Goal: Information Seeking & Learning: Learn about a topic

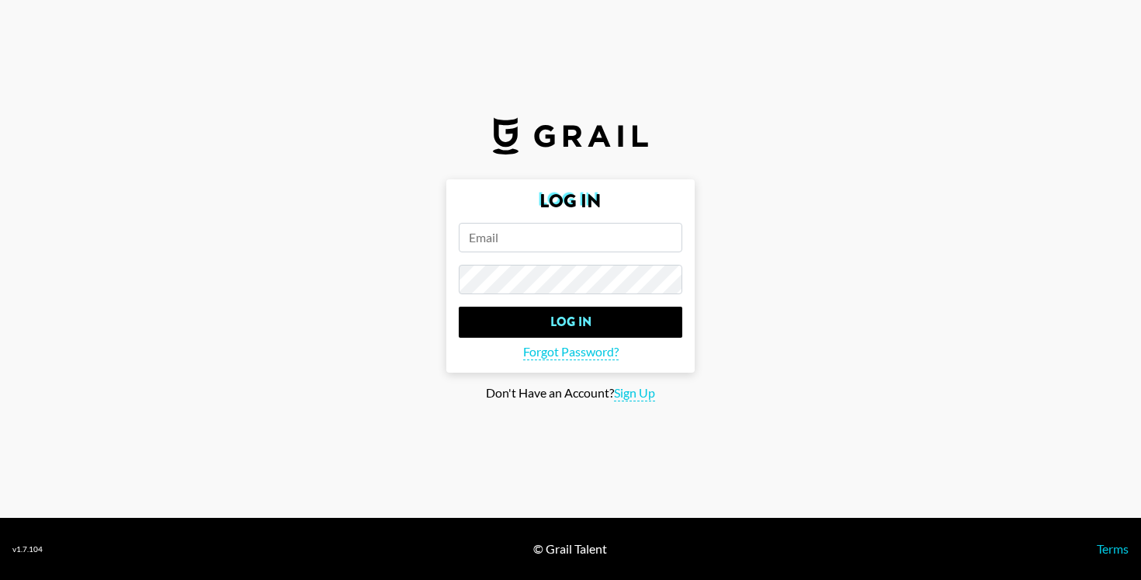
click at [547, 237] on input "email" at bounding box center [571, 238] width 224 height 30
type input "[EMAIL_ADDRESS][DOMAIN_NAME]"
click at [459, 307] on input "Log In" at bounding box center [571, 322] width 224 height 31
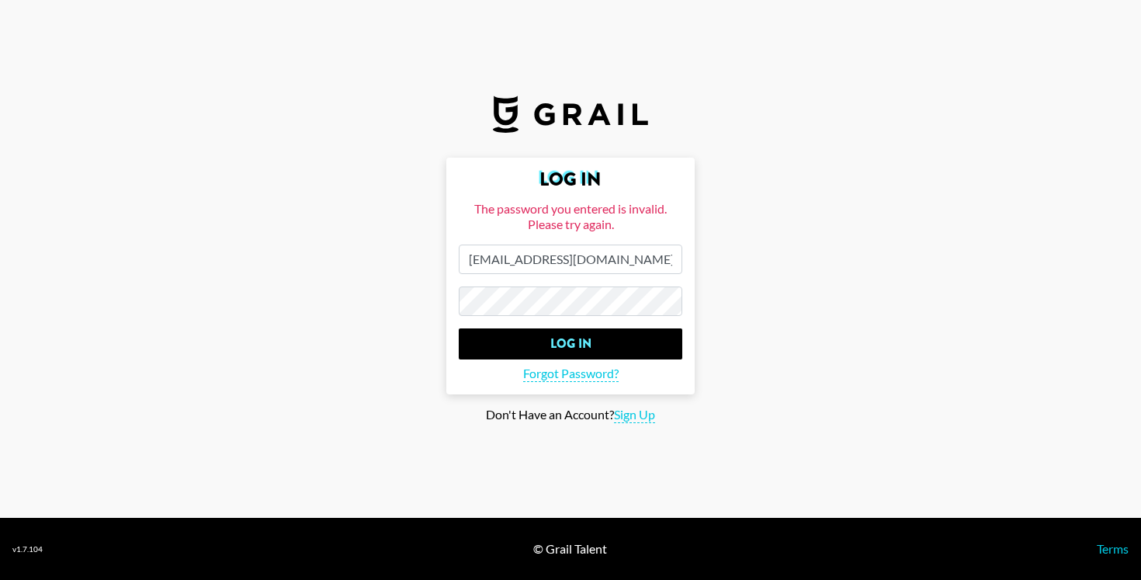
click at [459, 328] on input "Log In" at bounding box center [571, 343] width 224 height 31
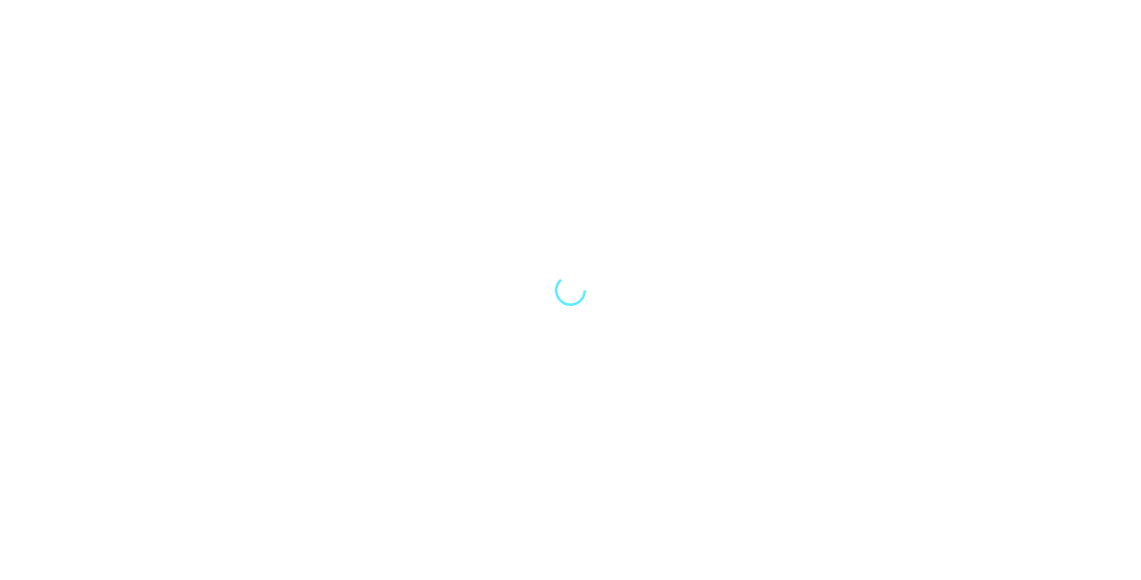
select select "Song"
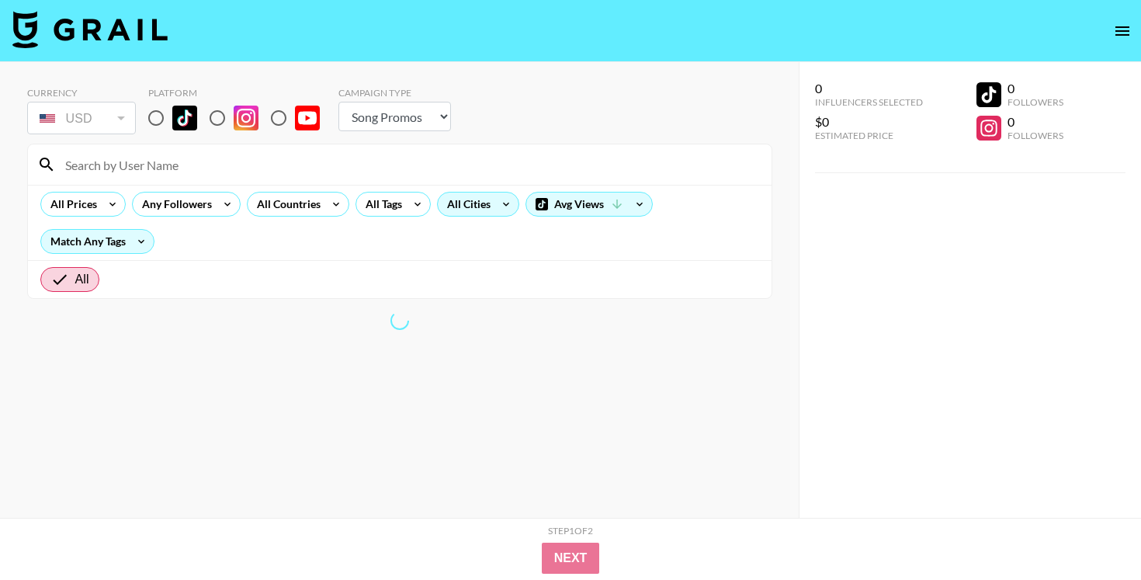
click at [451, 210] on div "All Cities" at bounding box center [466, 204] width 56 height 23
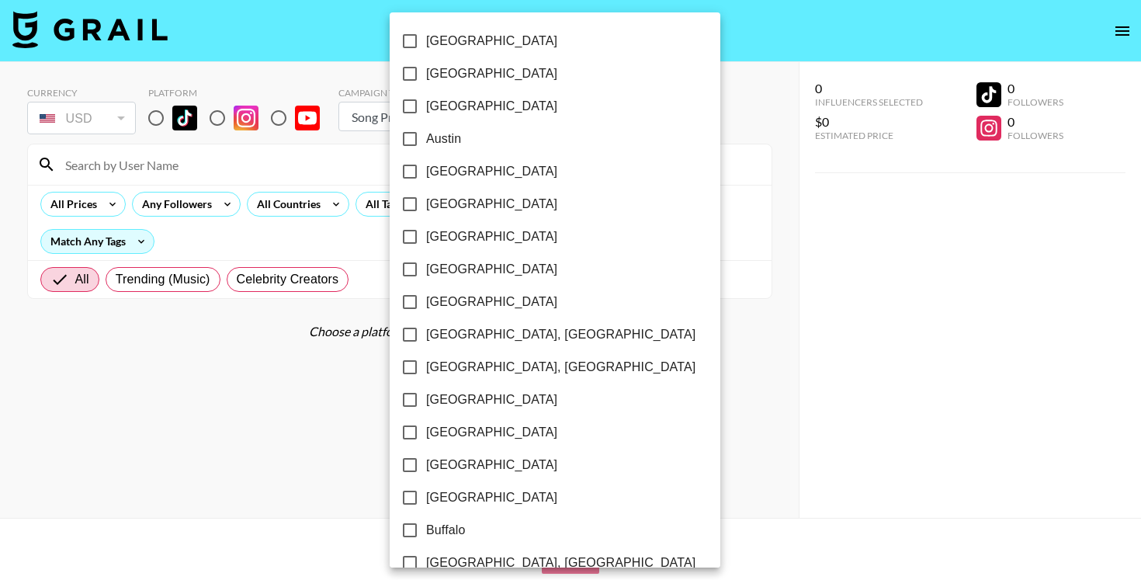
click at [320, 207] on div at bounding box center [570, 290] width 1141 height 580
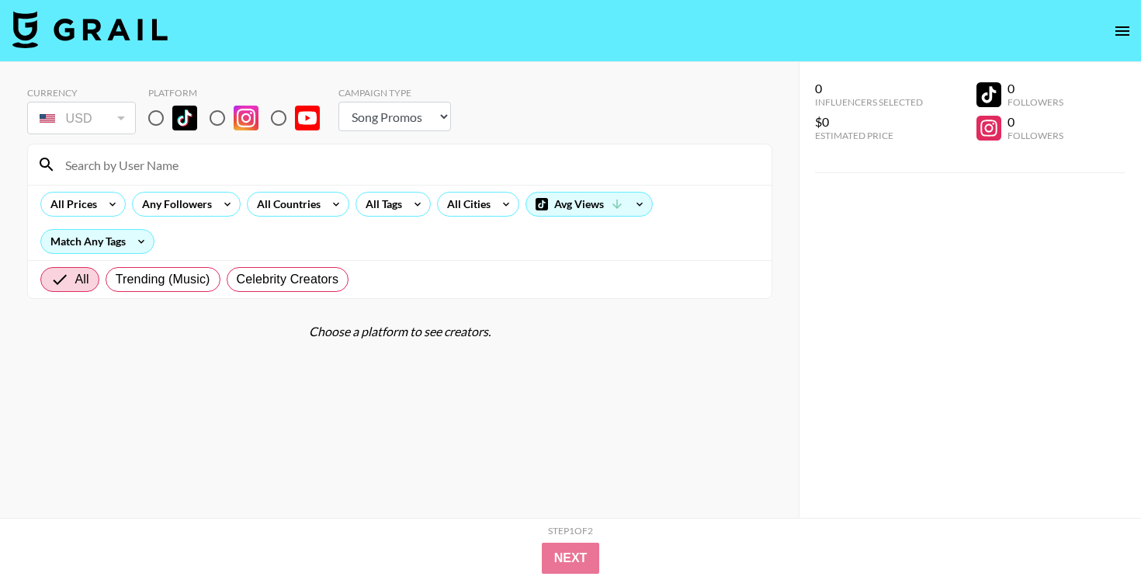
click at [320, 207] on div "All Countries" at bounding box center [286, 204] width 76 height 23
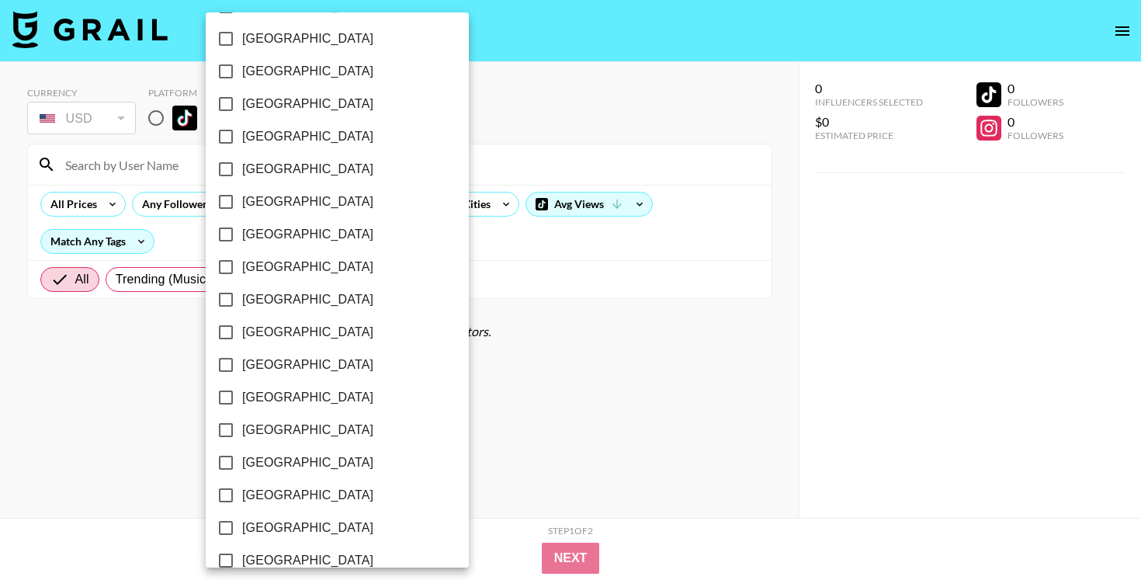
scroll to position [1231, 0]
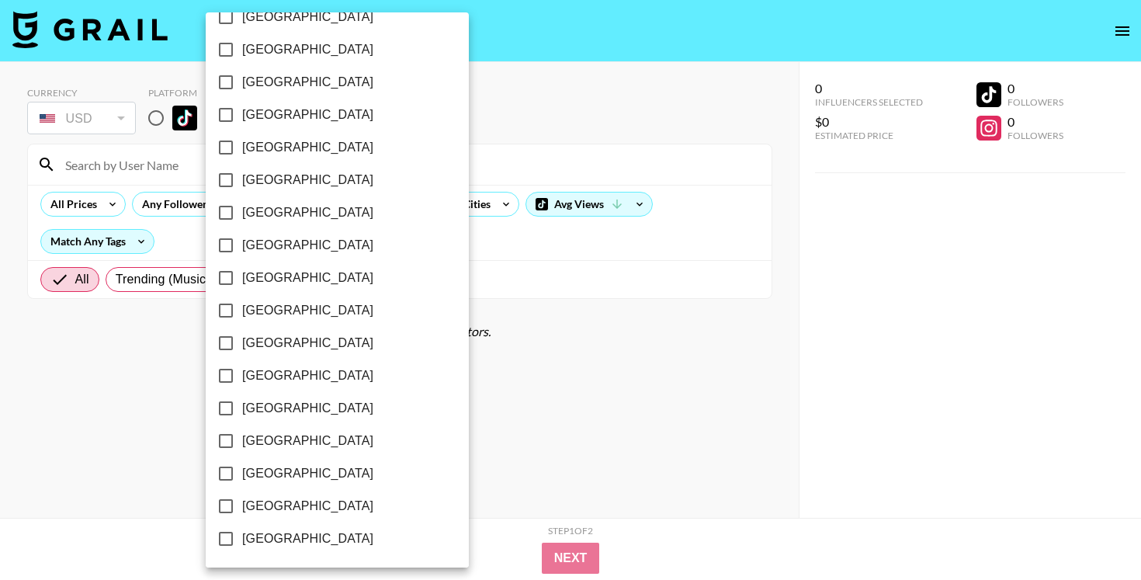
click at [254, 471] on span "[GEOGRAPHIC_DATA]" at bounding box center [307, 473] width 131 height 19
click at [242, 471] on input "[GEOGRAPHIC_DATA]" at bounding box center [226, 473] width 33 height 33
checkbox input "true"
click at [522, 484] on div at bounding box center [570, 290] width 1141 height 580
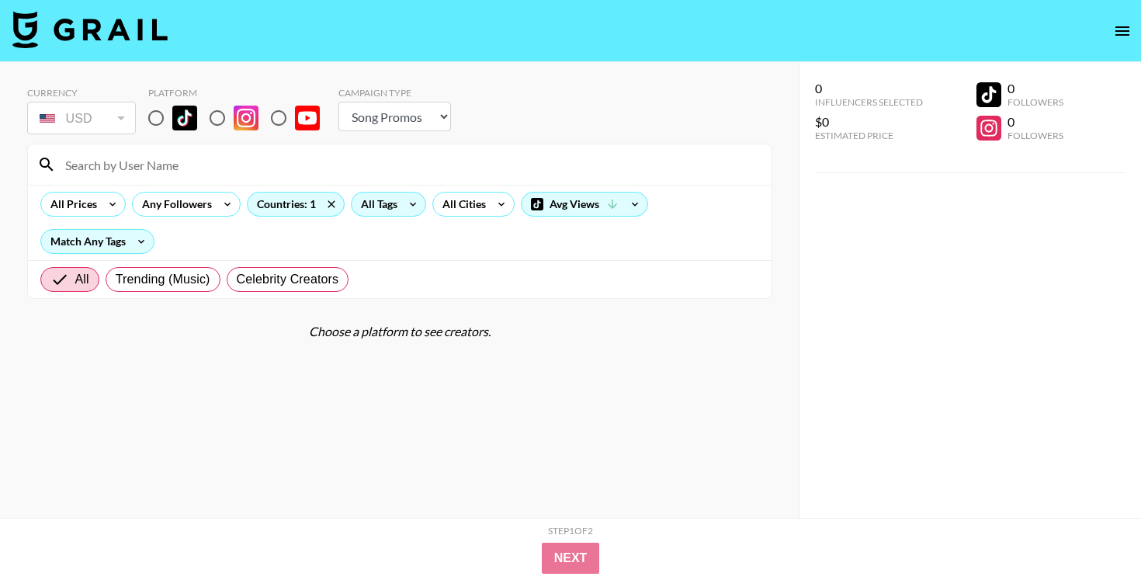
click at [411, 207] on icon at bounding box center [413, 204] width 25 height 23
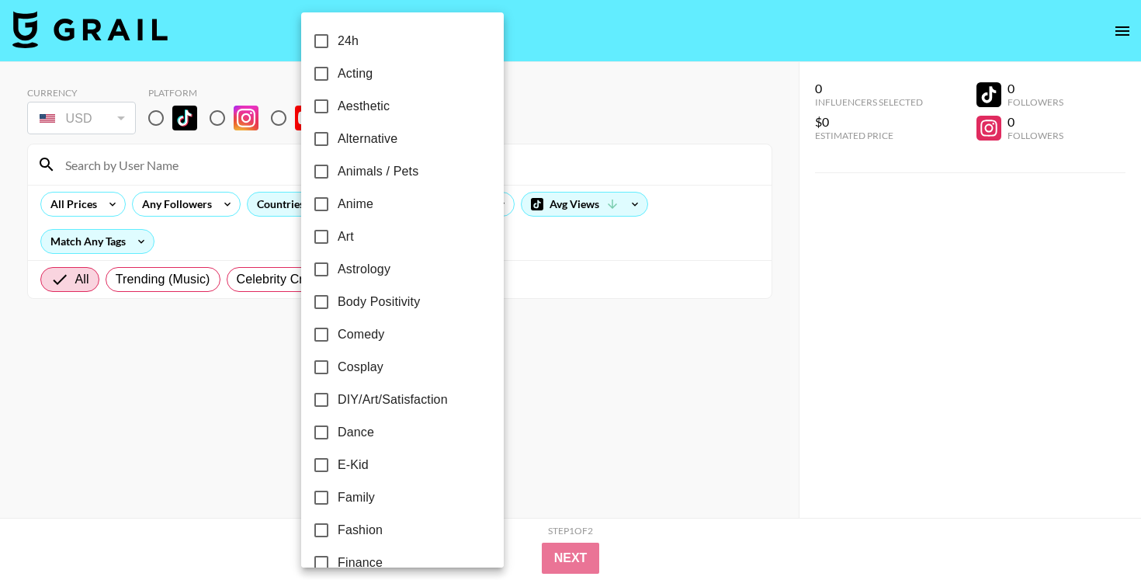
click at [548, 359] on div at bounding box center [570, 290] width 1141 height 580
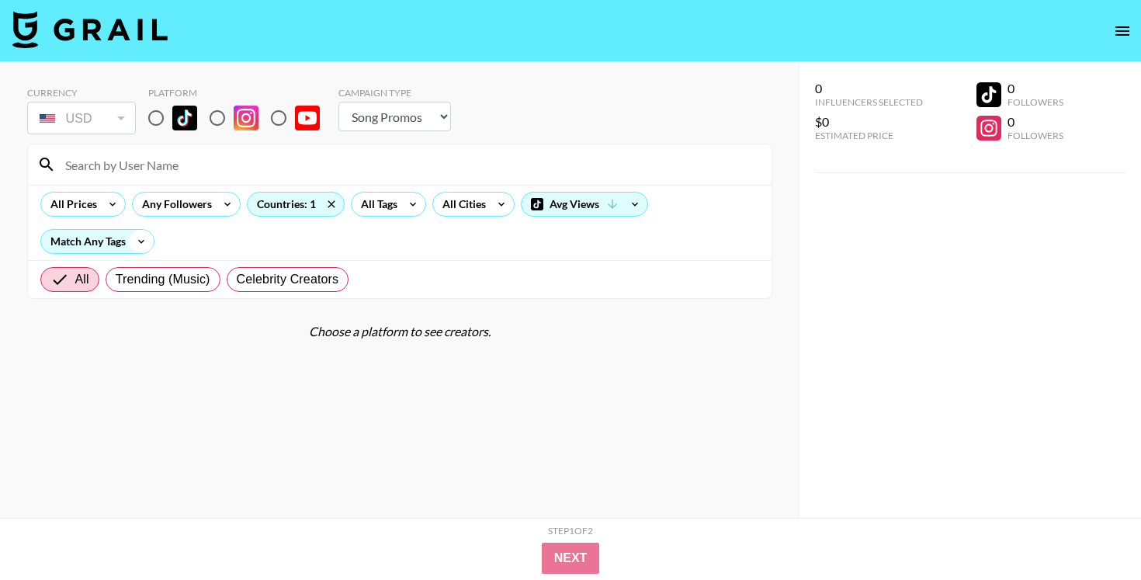
click at [133, 246] on icon at bounding box center [141, 241] width 25 height 23
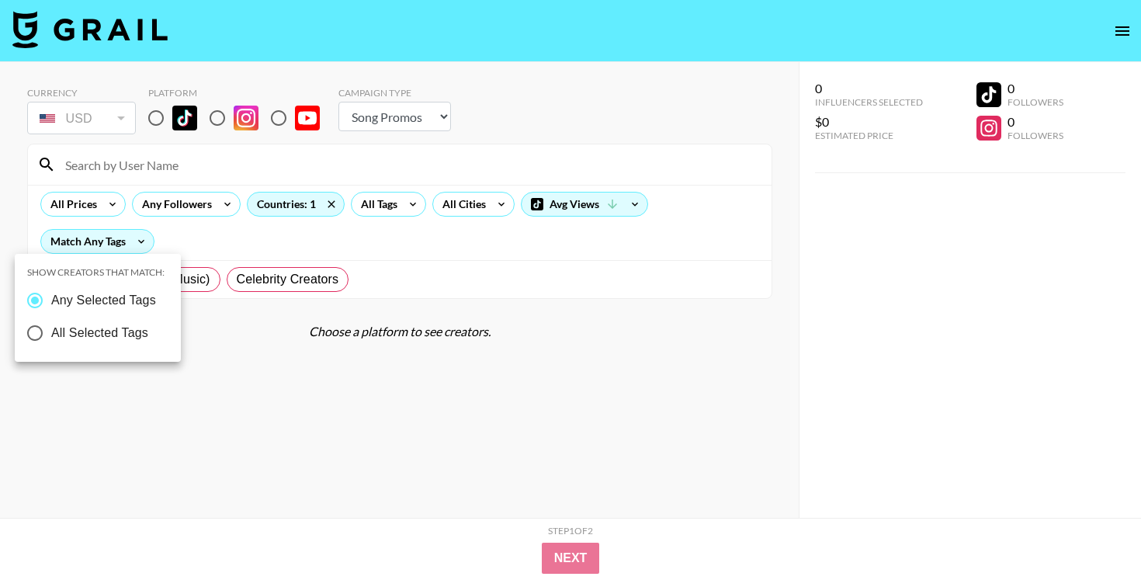
click at [166, 243] on div at bounding box center [570, 290] width 1141 height 580
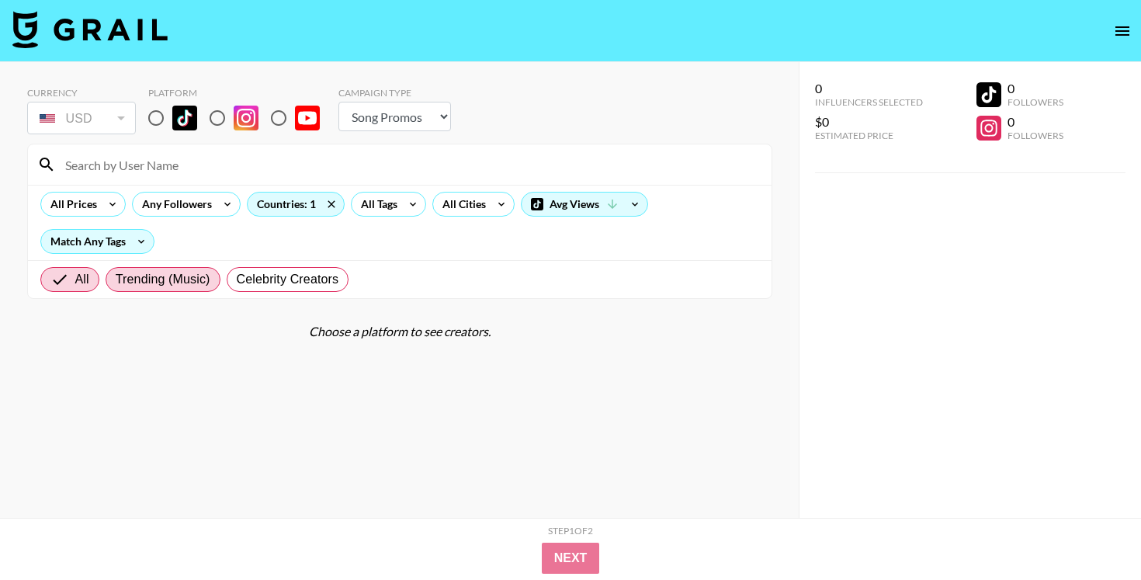
click at [180, 278] on span "Trending (Music)" at bounding box center [163, 279] width 95 height 19
click at [116, 280] on input "Trending (Music)" at bounding box center [116, 280] width 0 height 0
radio input "true"
click at [151, 123] on input "radio" at bounding box center [156, 118] width 33 height 33
radio input "true"
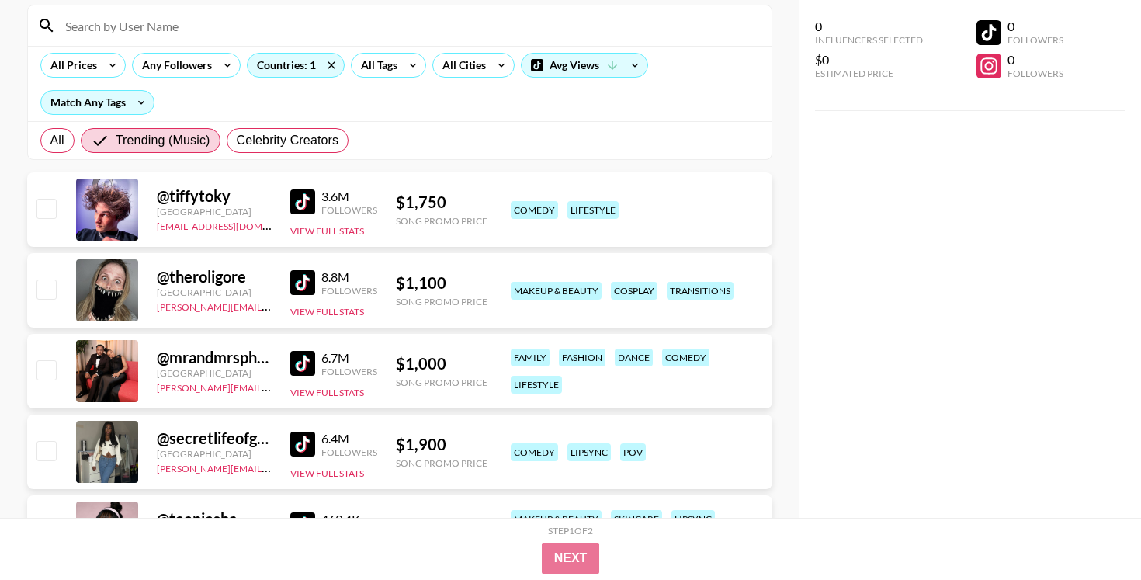
scroll to position [210, 0]
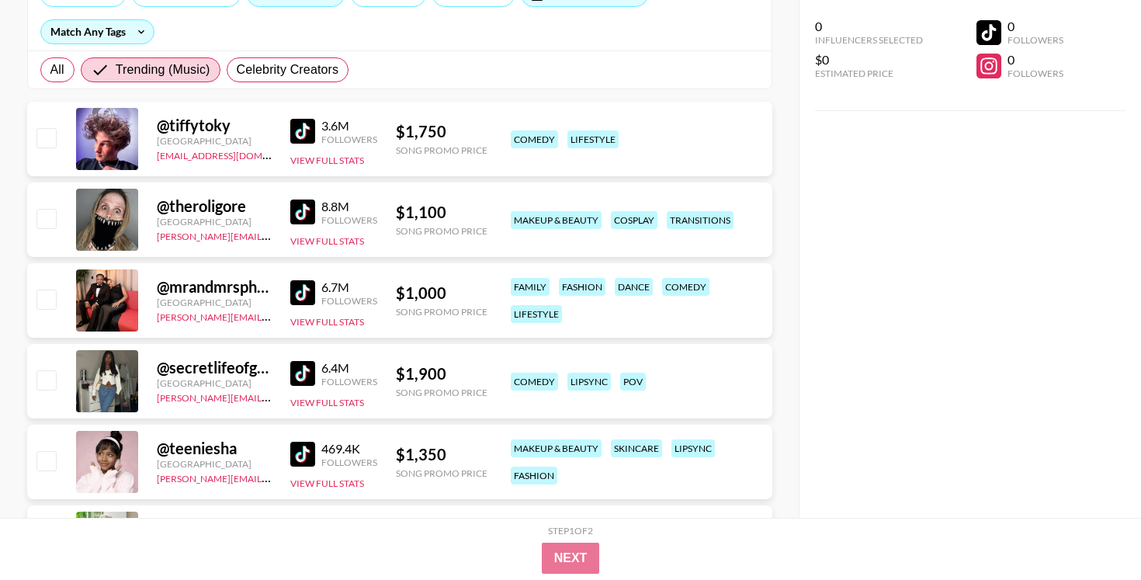
click at [200, 288] on div "@ mrandmrsphoenix" at bounding box center [214, 286] width 115 height 19
click at [305, 300] on img at bounding box center [302, 292] width 25 height 25
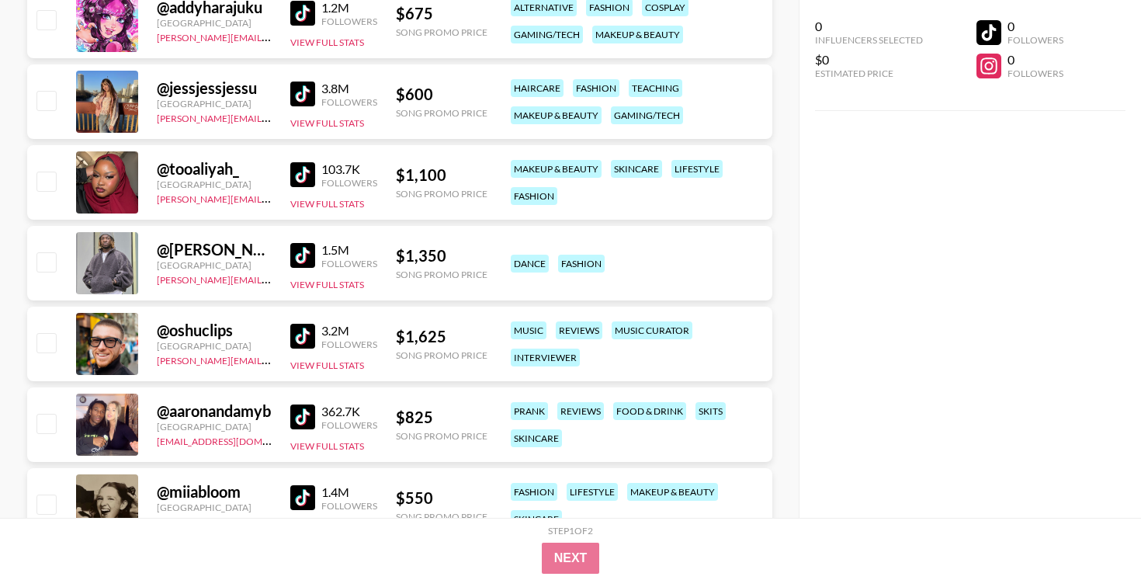
scroll to position [2152, 0]
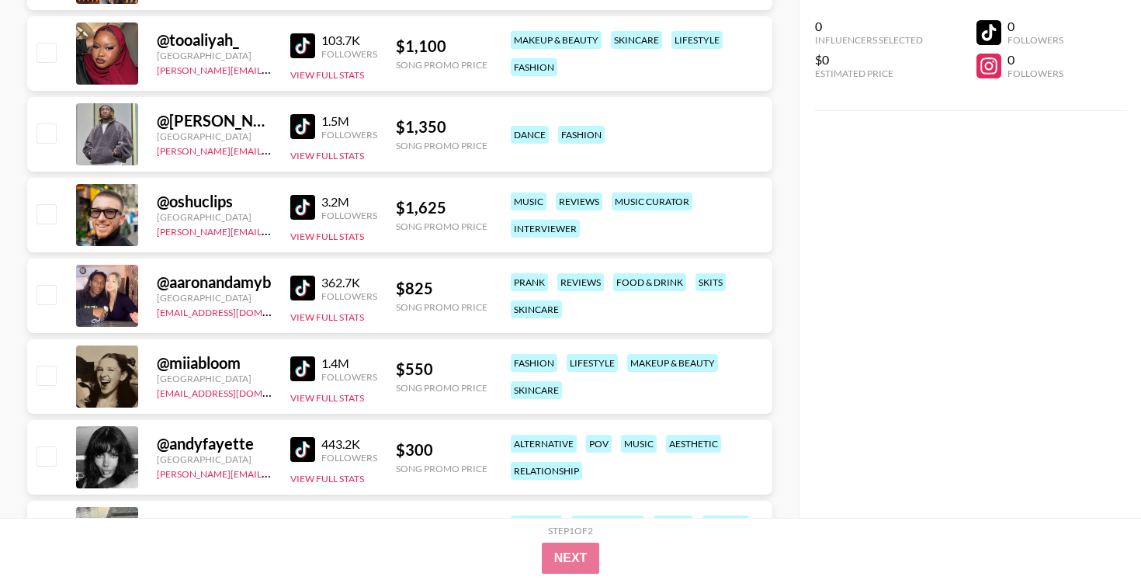
click at [297, 287] on img at bounding box center [302, 288] width 25 height 25
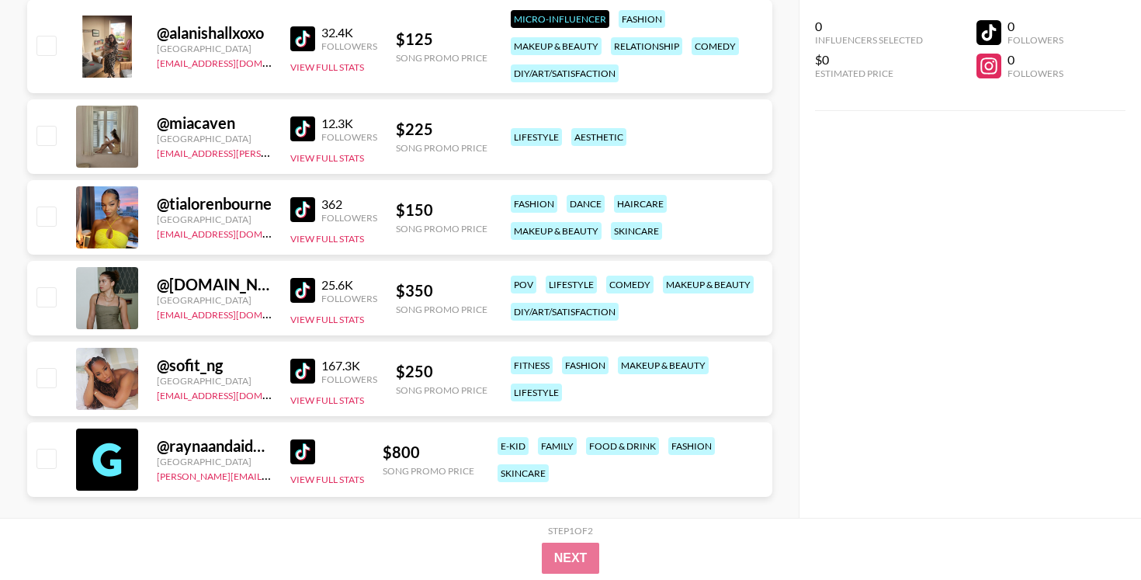
scroll to position [6410, 0]
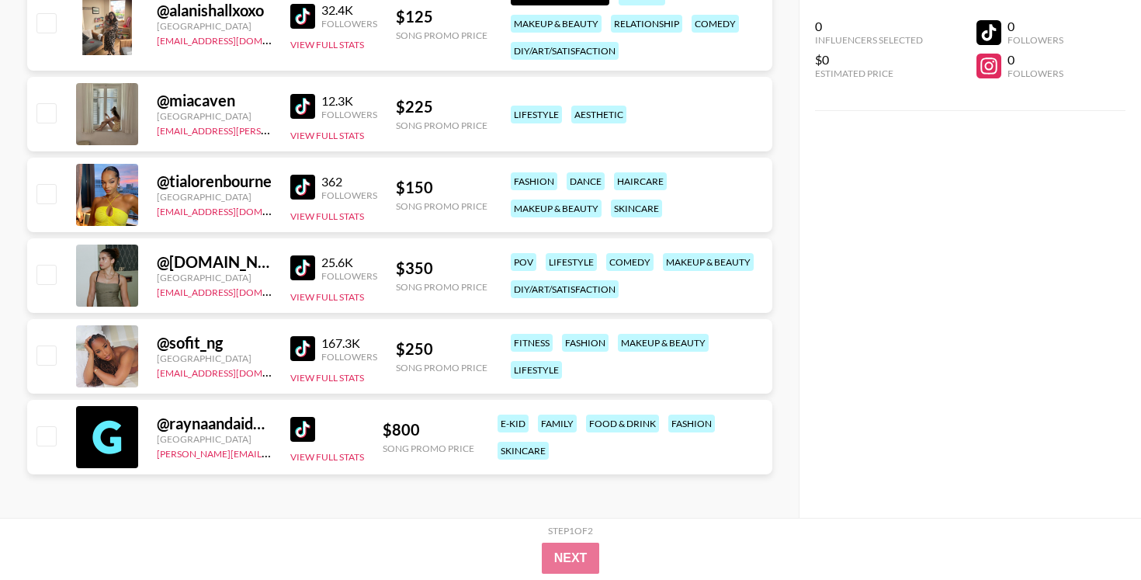
click at [300, 353] on img at bounding box center [302, 348] width 25 height 25
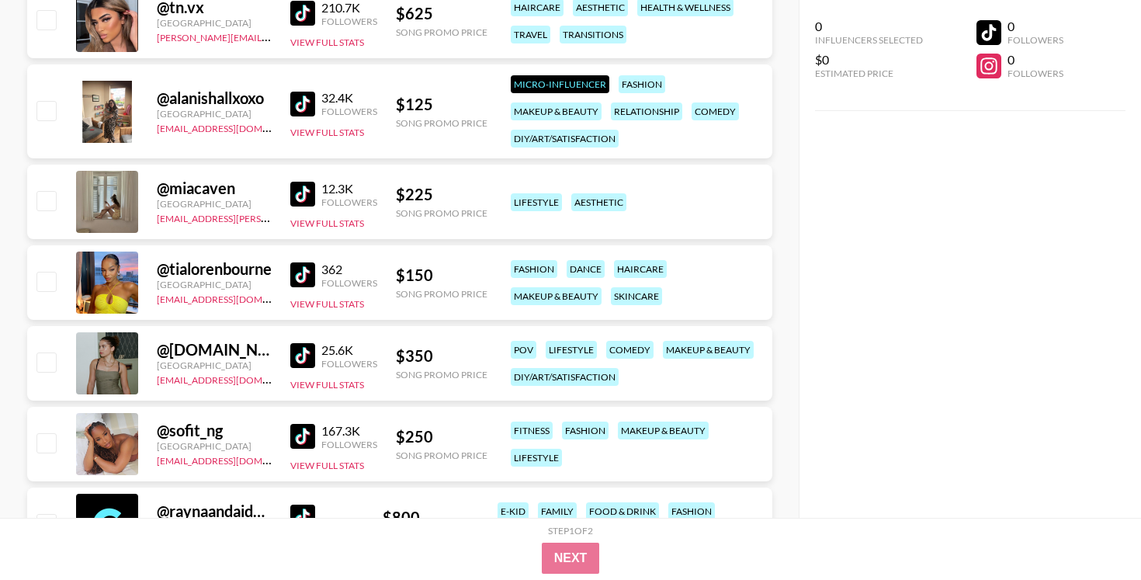
scroll to position [6320, 0]
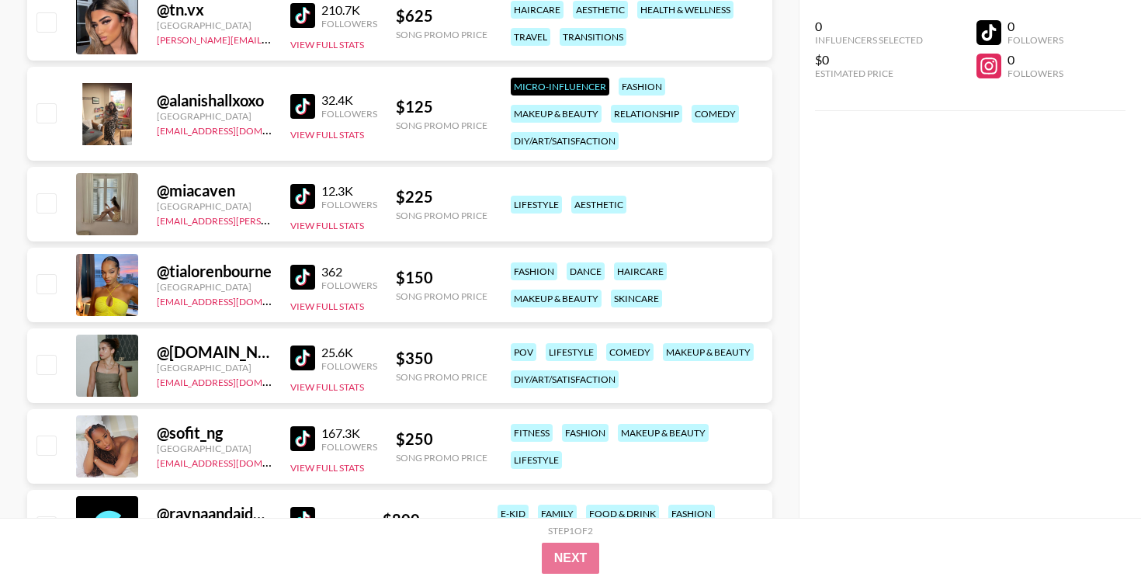
click at [309, 281] on img at bounding box center [302, 277] width 25 height 25
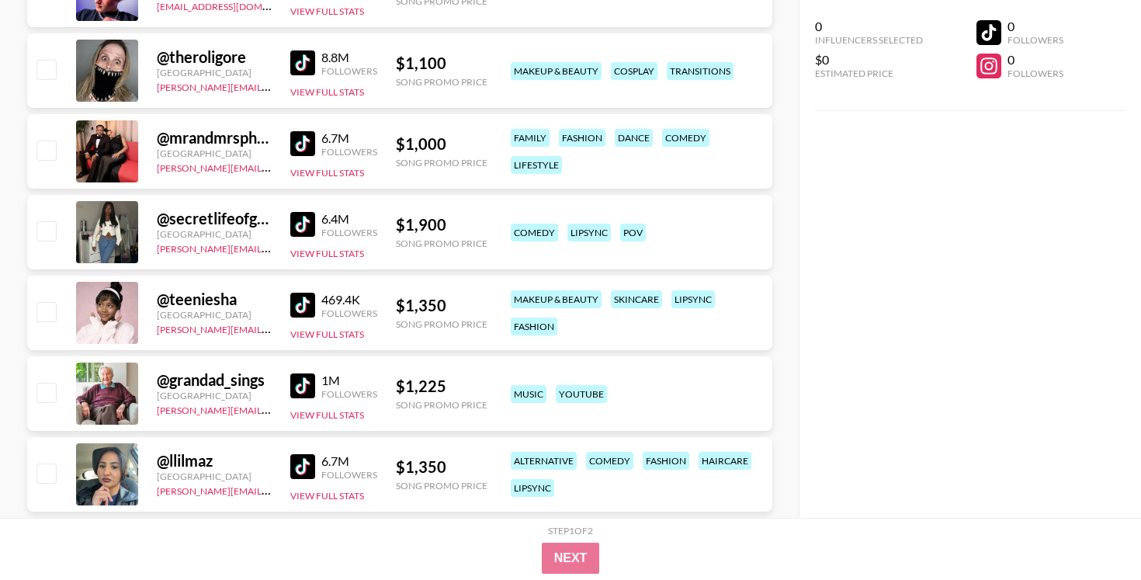
scroll to position [0, 0]
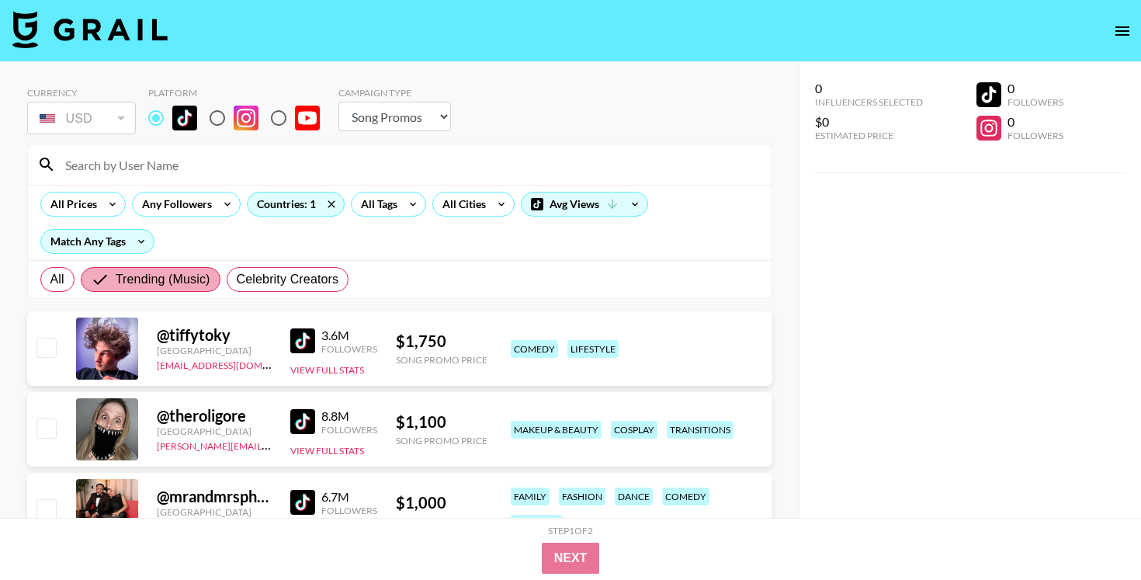
click at [156, 283] on span "Trending (Music)" at bounding box center [163, 279] width 95 height 19
click at [116, 283] on input "Trending (Music)" at bounding box center [103, 279] width 25 height 19
click at [52, 284] on span "All" at bounding box center [57, 279] width 14 height 19
click at [50, 280] on input "All" at bounding box center [50, 280] width 0 height 0
radio input "true"
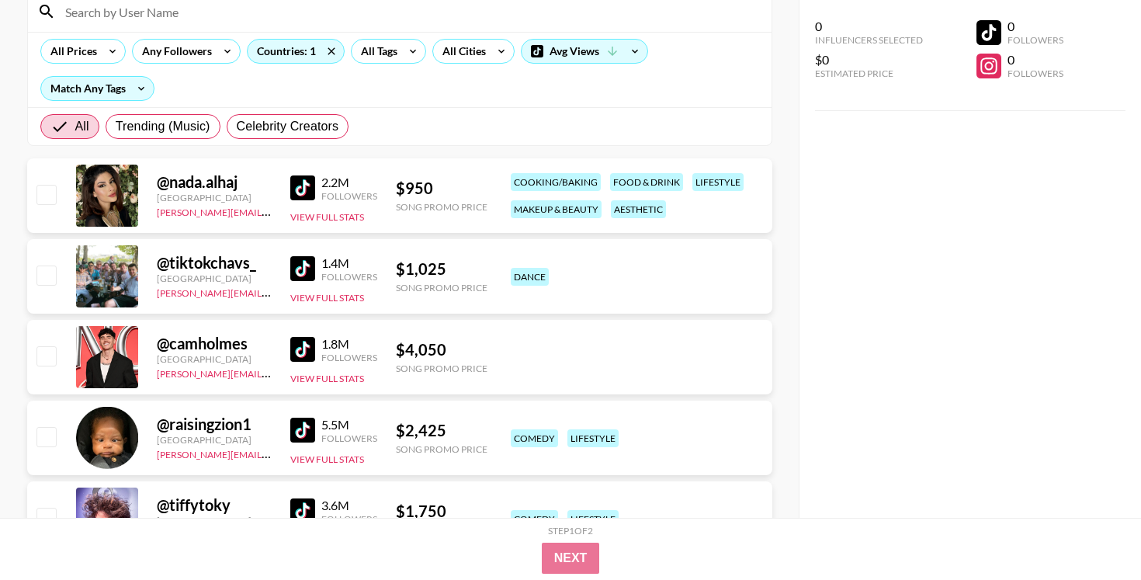
scroll to position [156, 0]
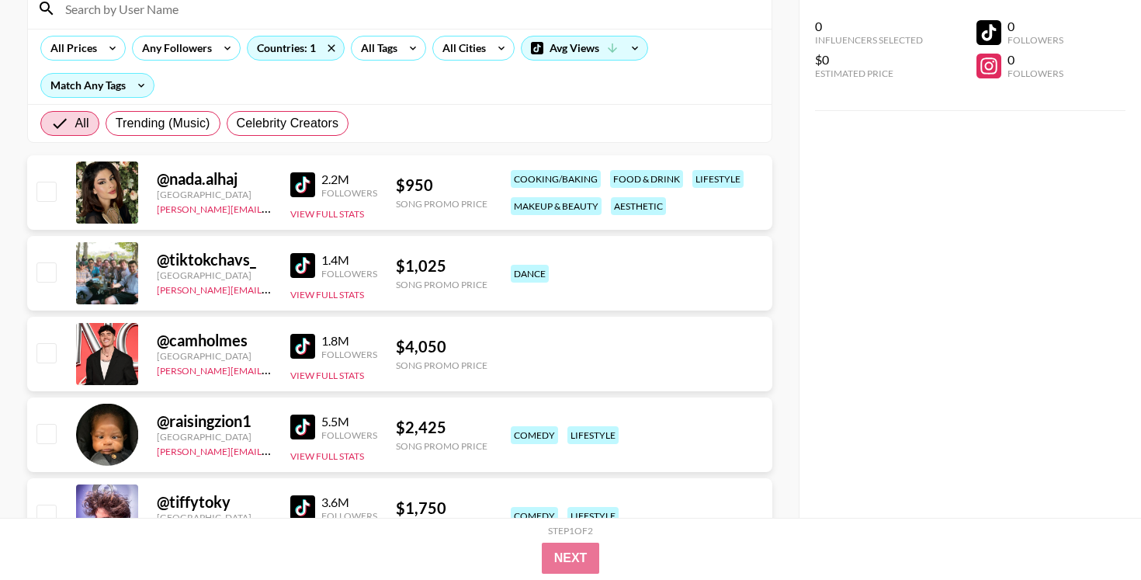
click at [303, 183] on img at bounding box center [302, 184] width 25 height 25
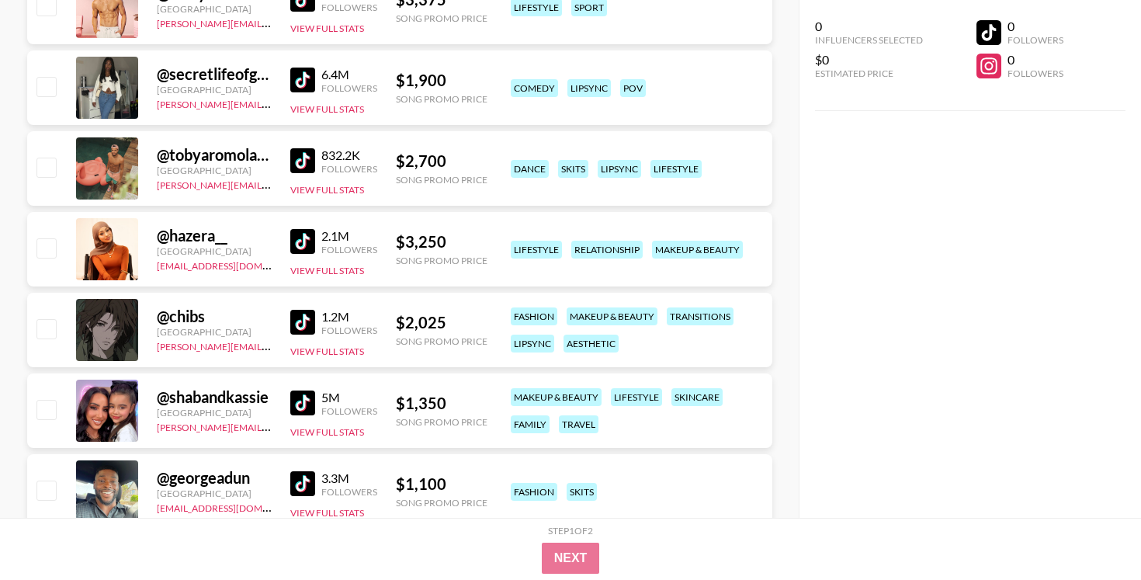
scroll to position [2085, 0]
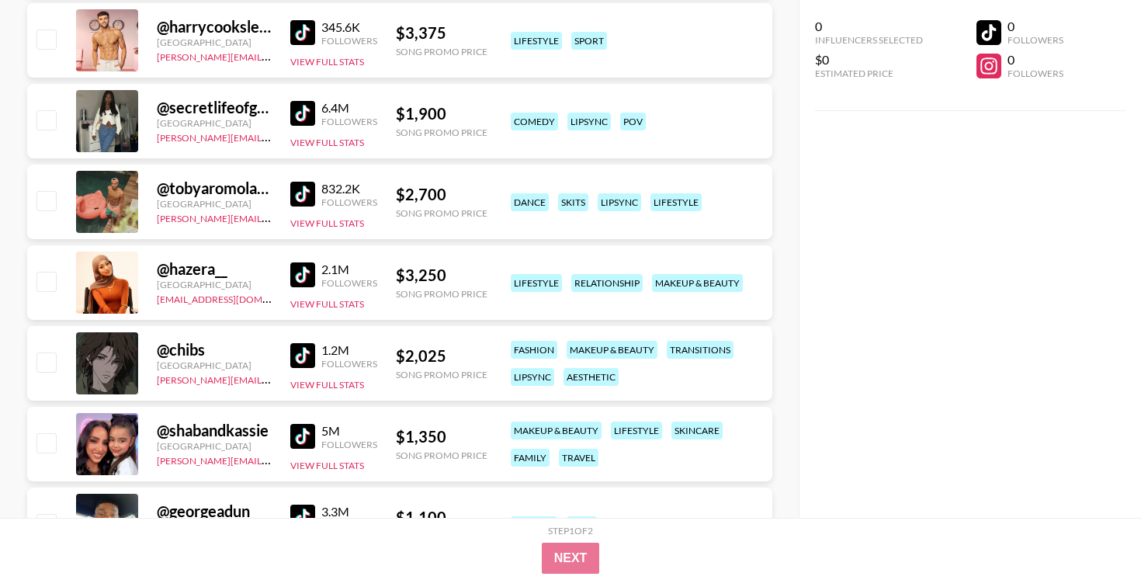
click at [304, 110] on img at bounding box center [302, 113] width 25 height 25
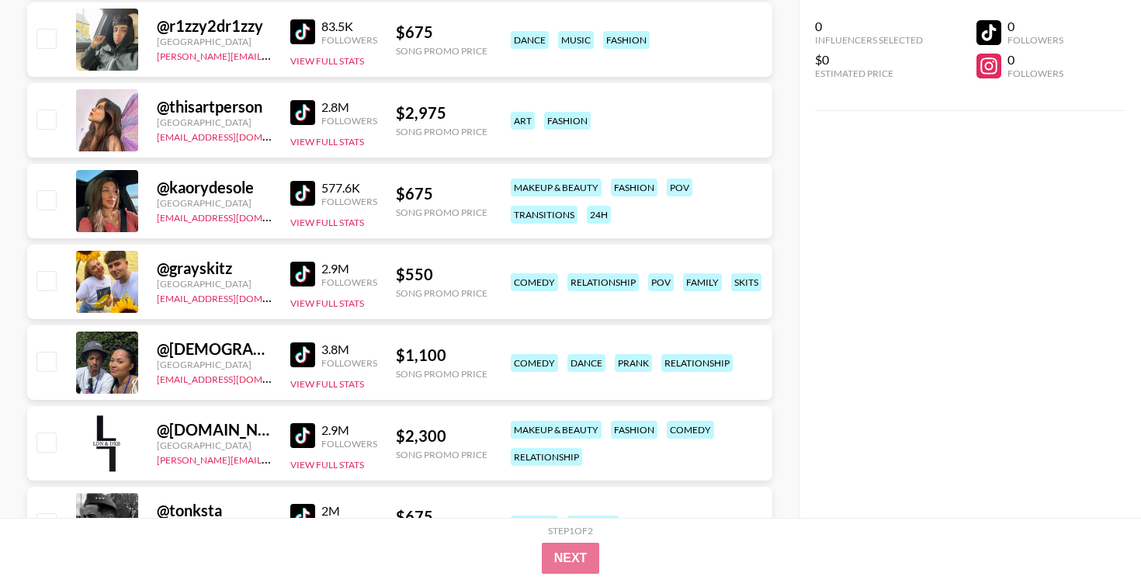
scroll to position [4109, 0]
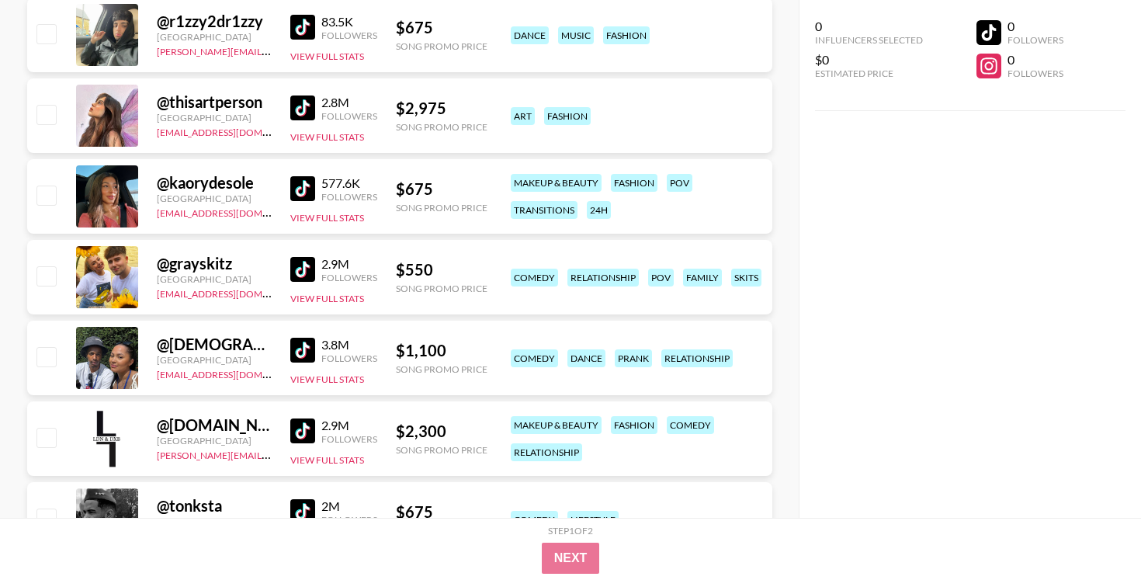
click at [302, 353] on img at bounding box center [302, 350] width 25 height 25
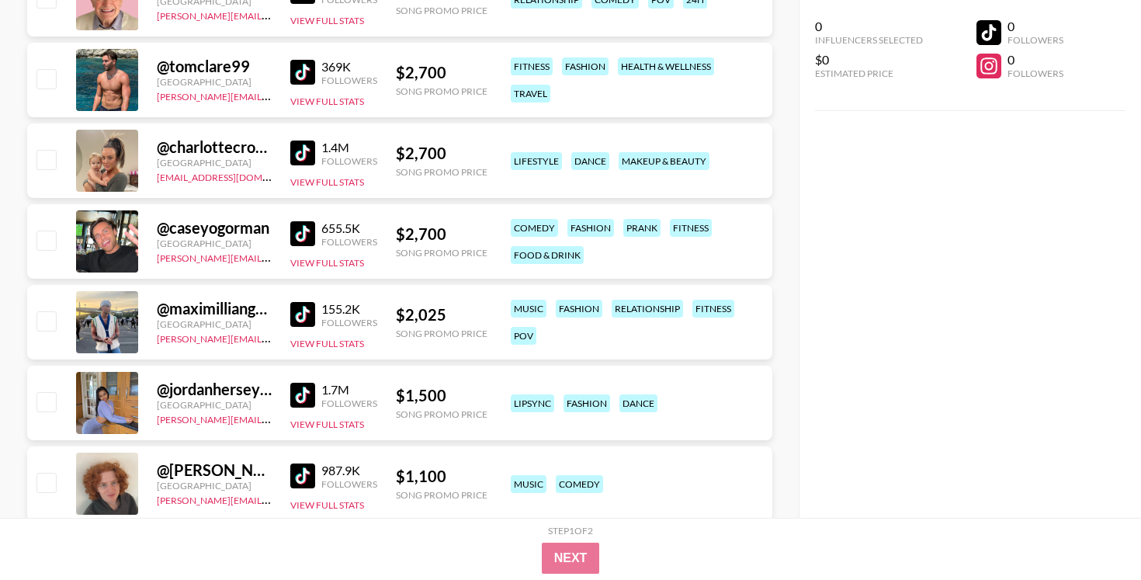
scroll to position [5599, 0]
click at [307, 394] on img at bounding box center [302, 394] width 25 height 25
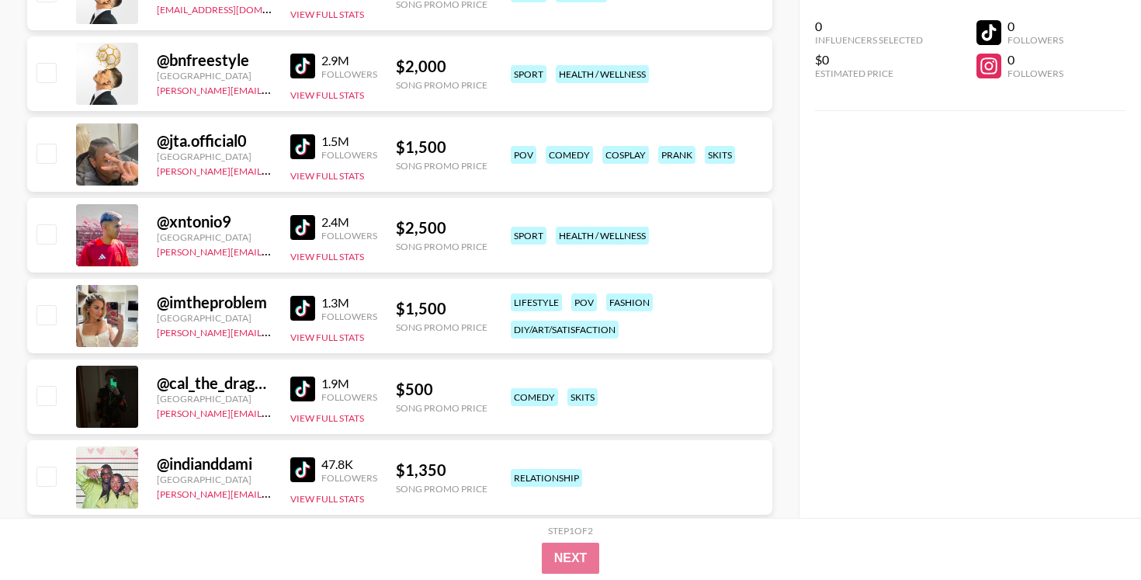
scroll to position [6500, 0]
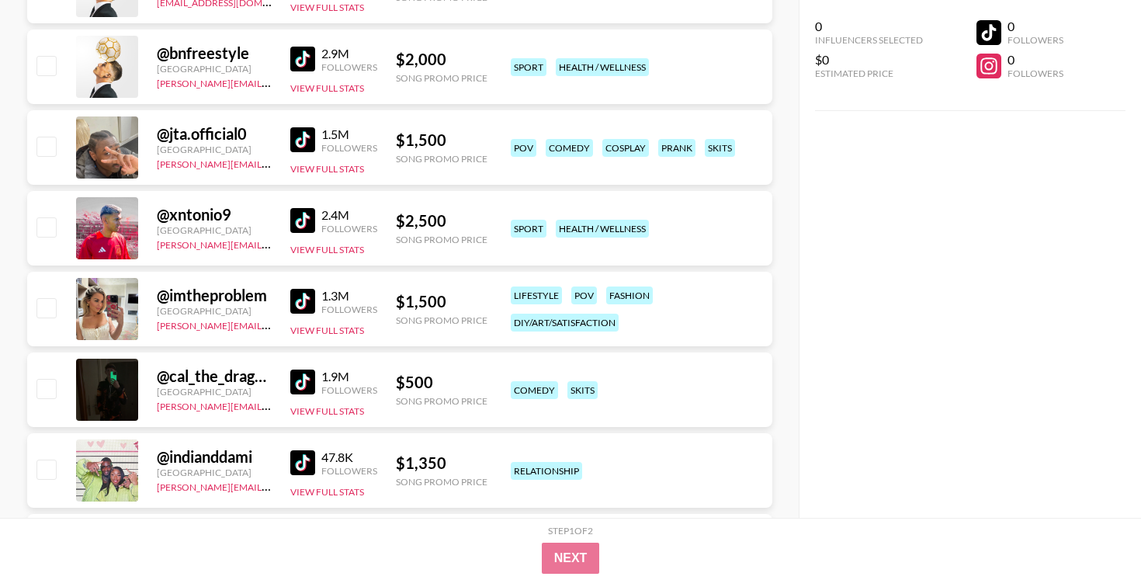
click at [297, 454] on img at bounding box center [302, 462] width 25 height 25
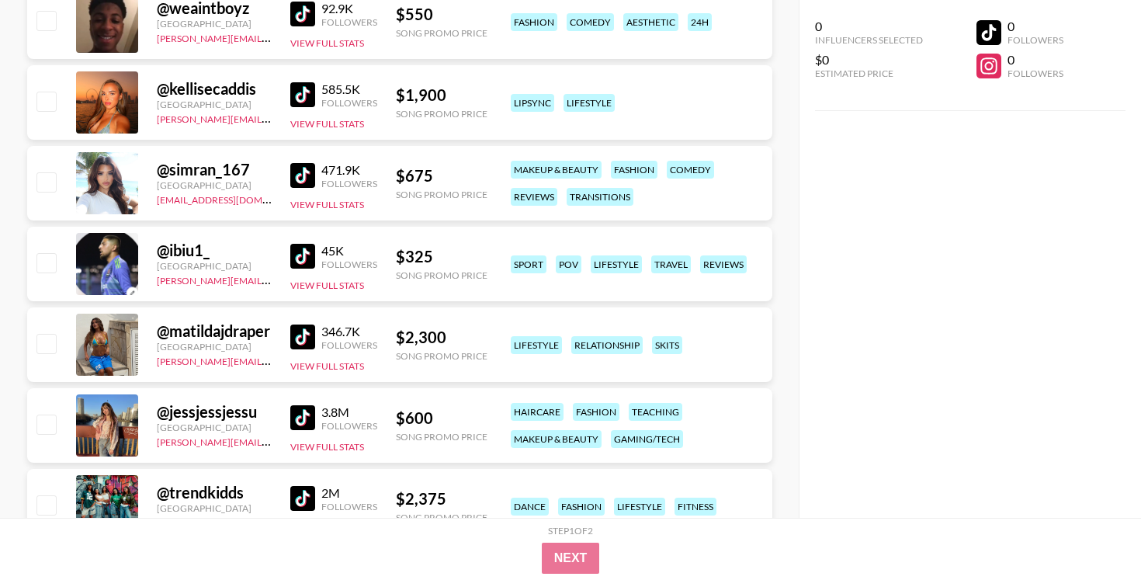
scroll to position [13487, 0]
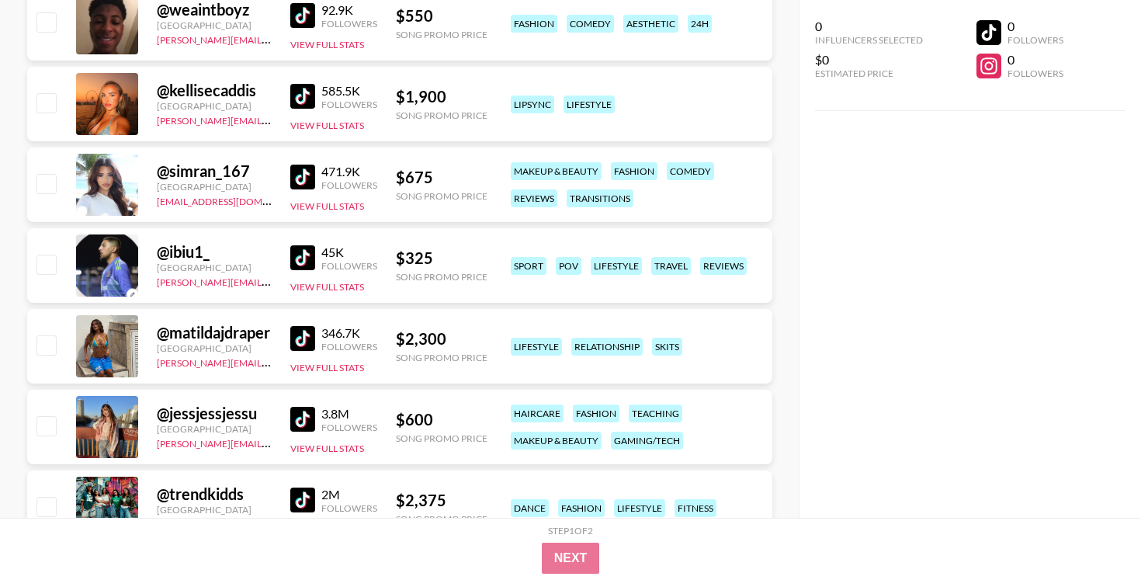
click at [302, 177] on img at bounding box center [302, 177] width 25 height 25
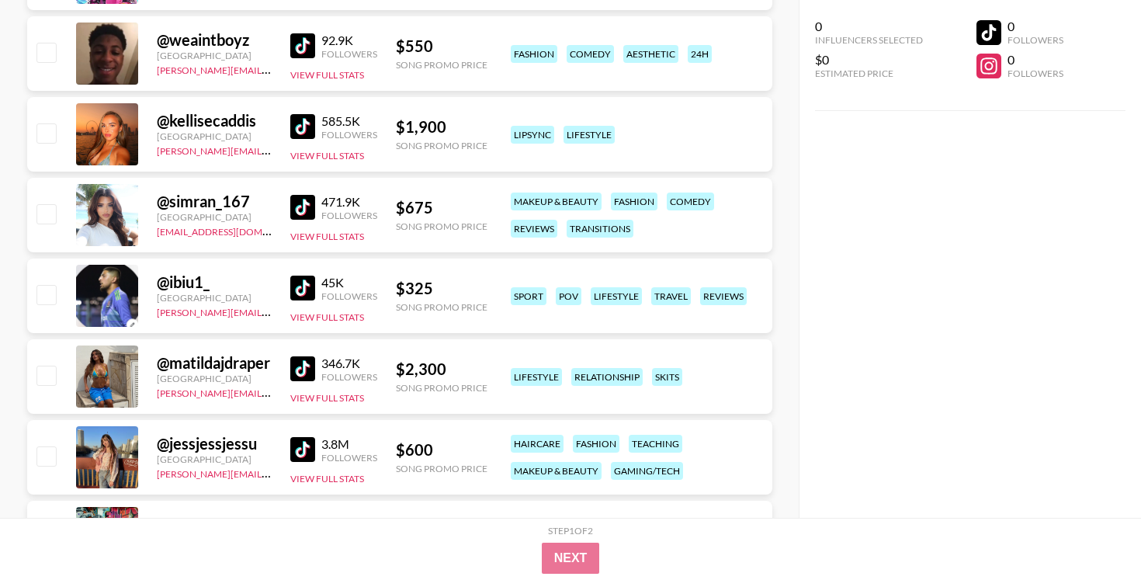
scroll to position [13438, 0]
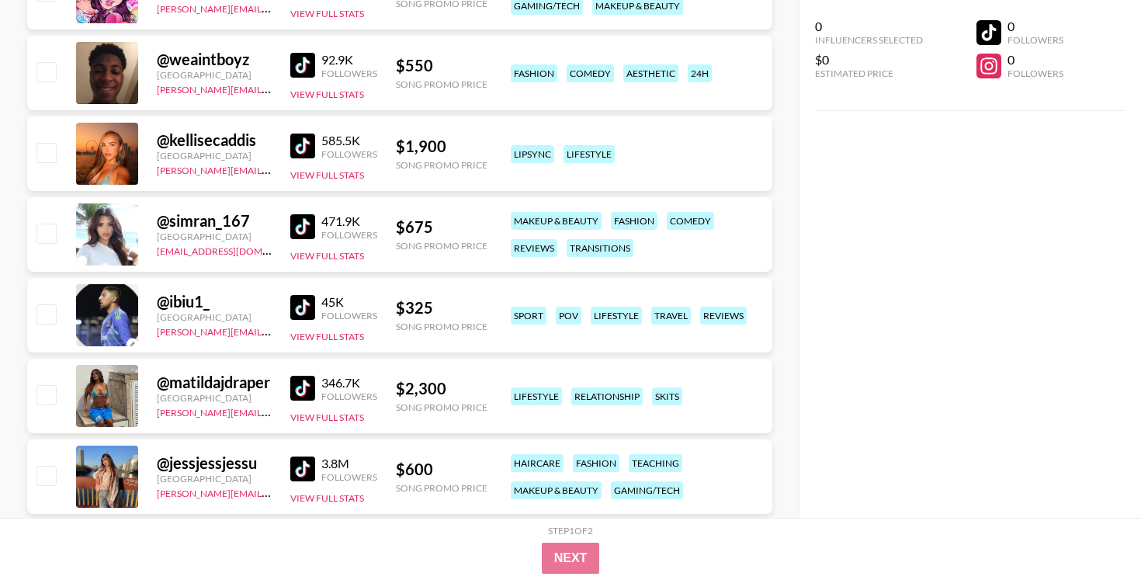
click at [300, 145] on img at bounding box center [302, 146] width 25 height 25
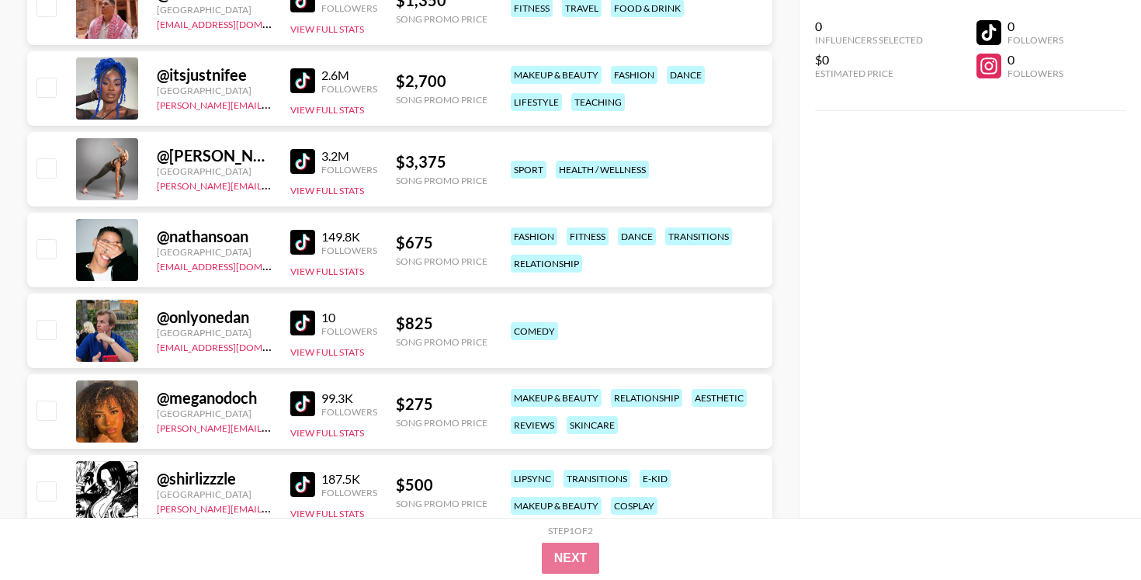
scroll to position [14286, 0]
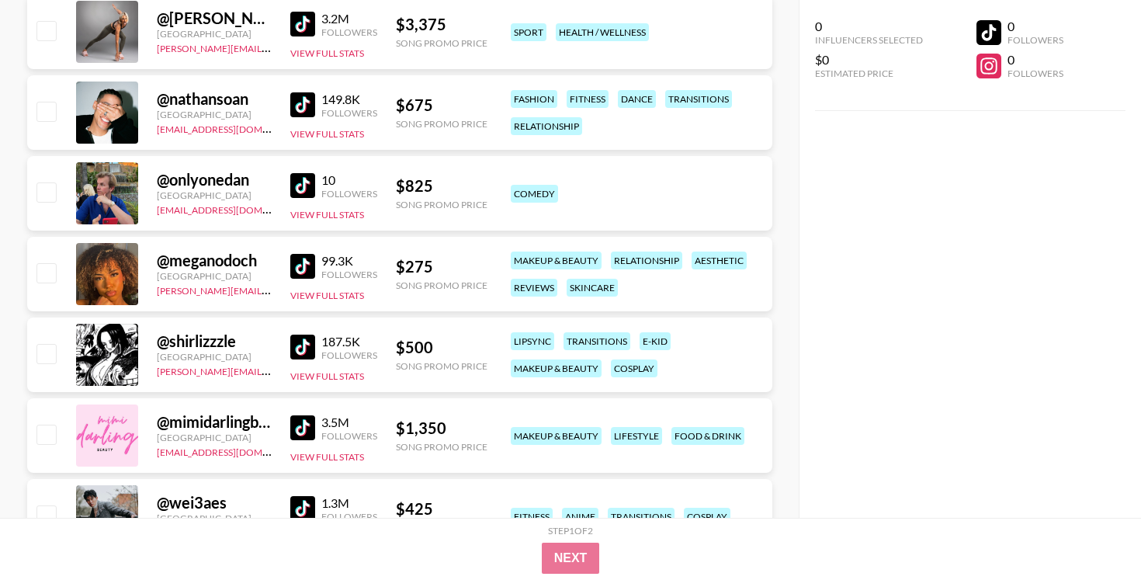
click at [299, 262] on img at bounding box center [302, 266] width 25 height 25
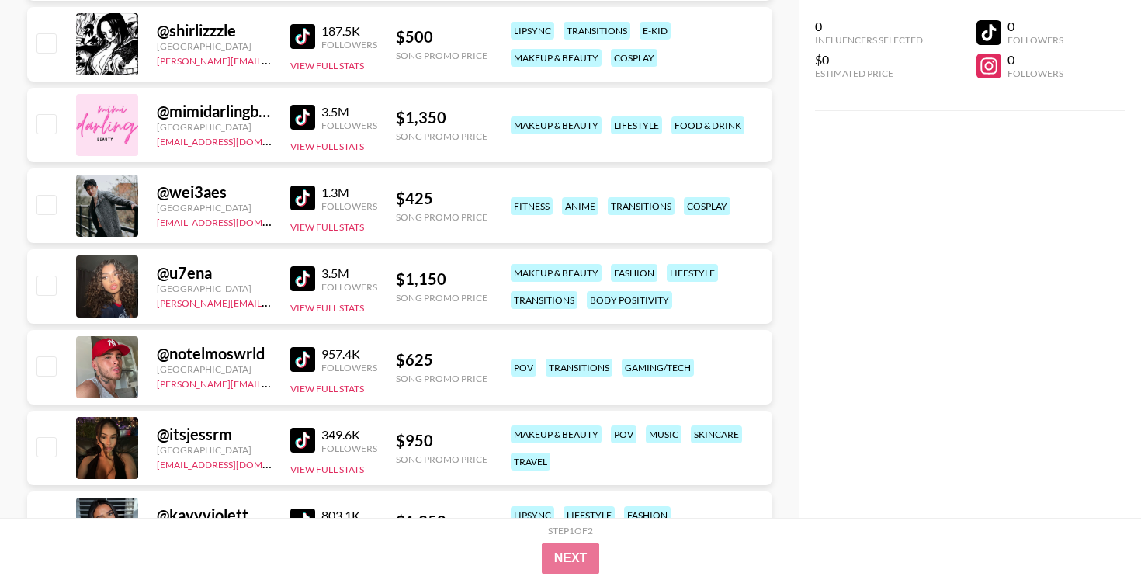
scroll to position [14608, 0]
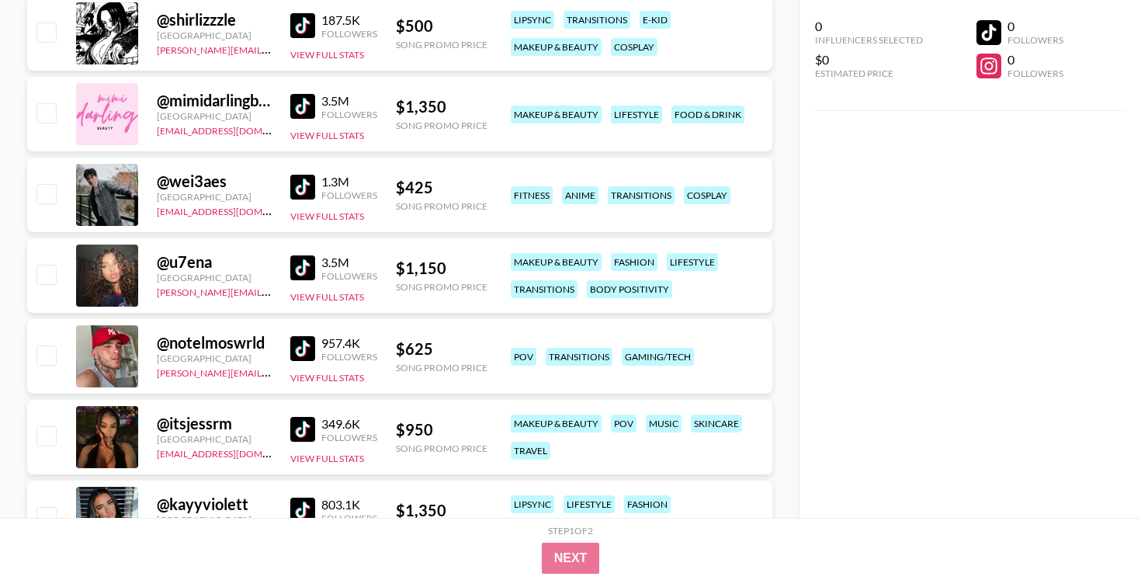
click at [299, 273] on img at bounding box center [302, 267] width 25 height 25
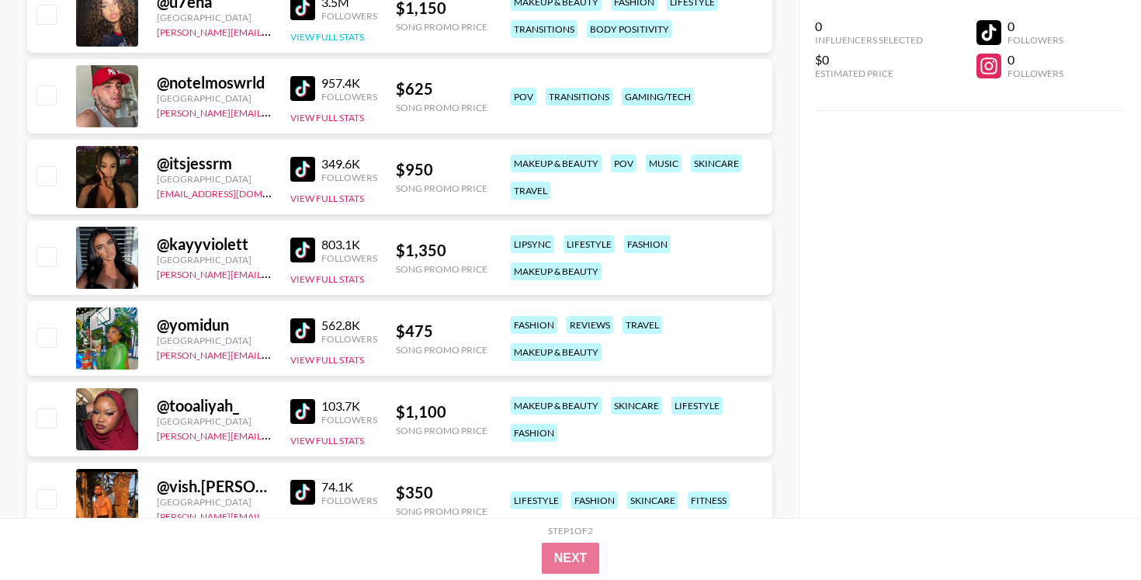
scroll to position [14874, 0]
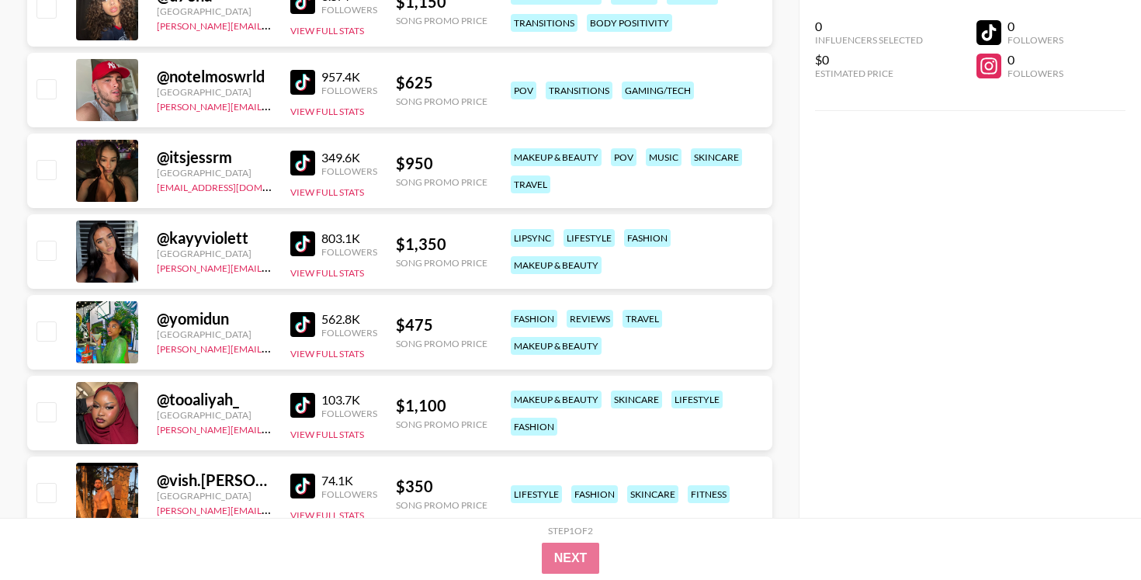
click at [301, 326] on img at bounding box center [302, 324] width 25 height 25
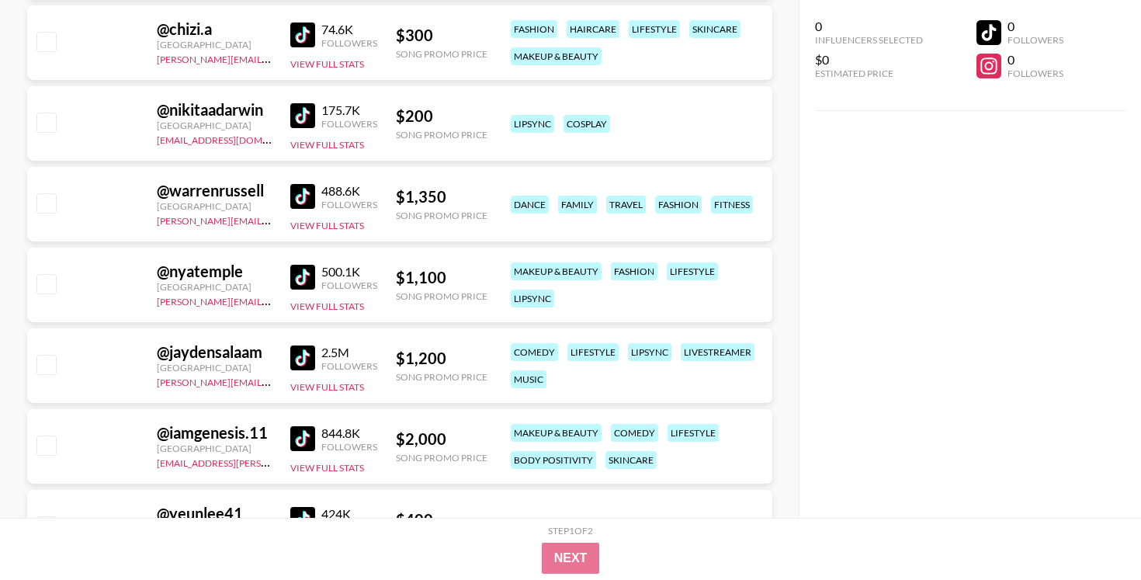
scroll to position [22118, 0]
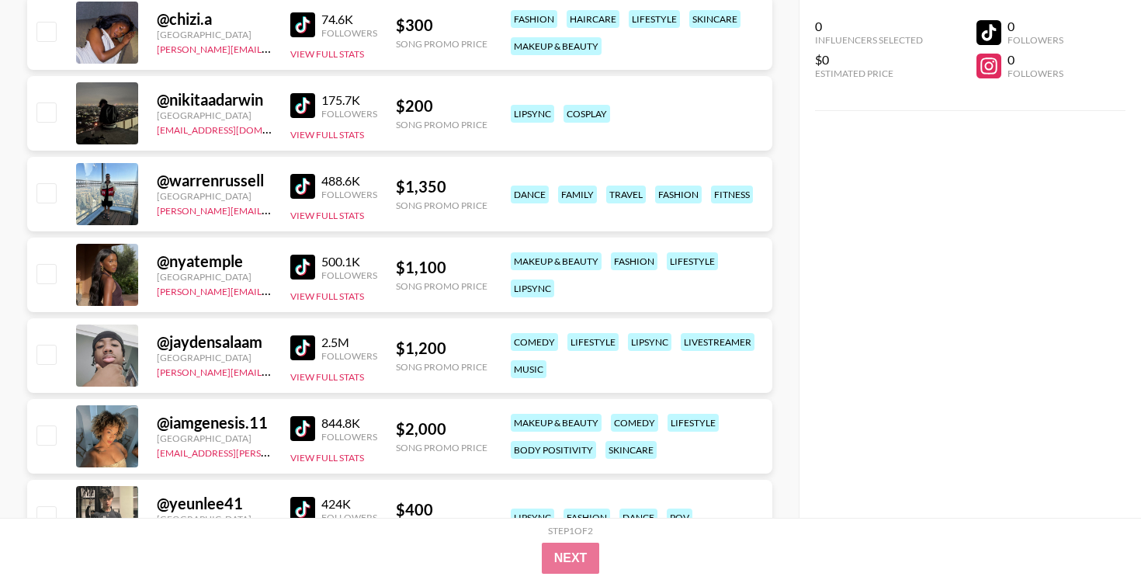
click at [305, 267] on img at bounding box center [302, 267] width 25 height 25
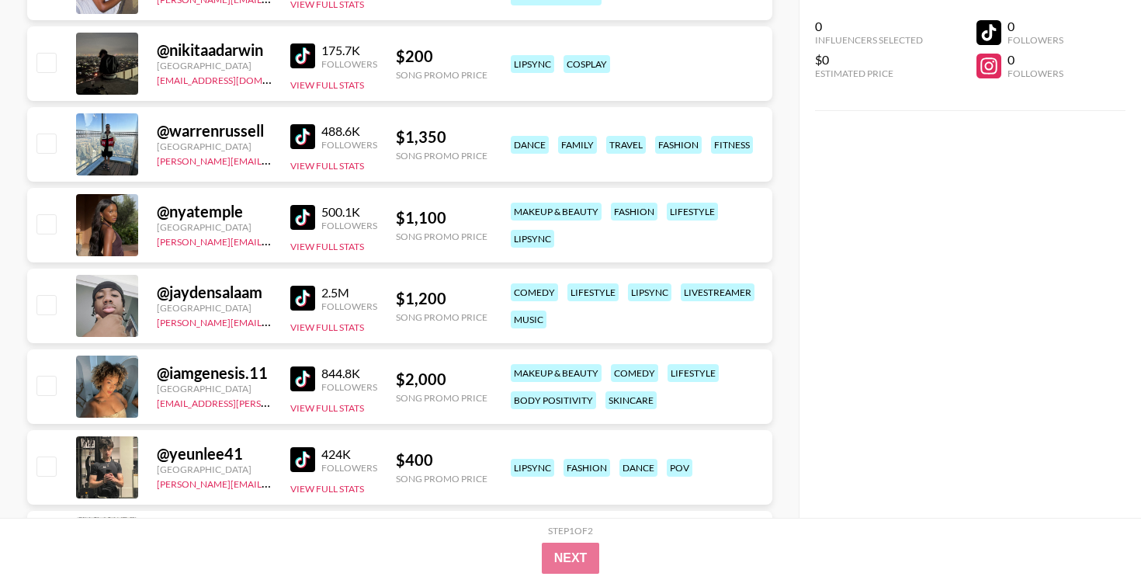
scroll to position [22172, 0]
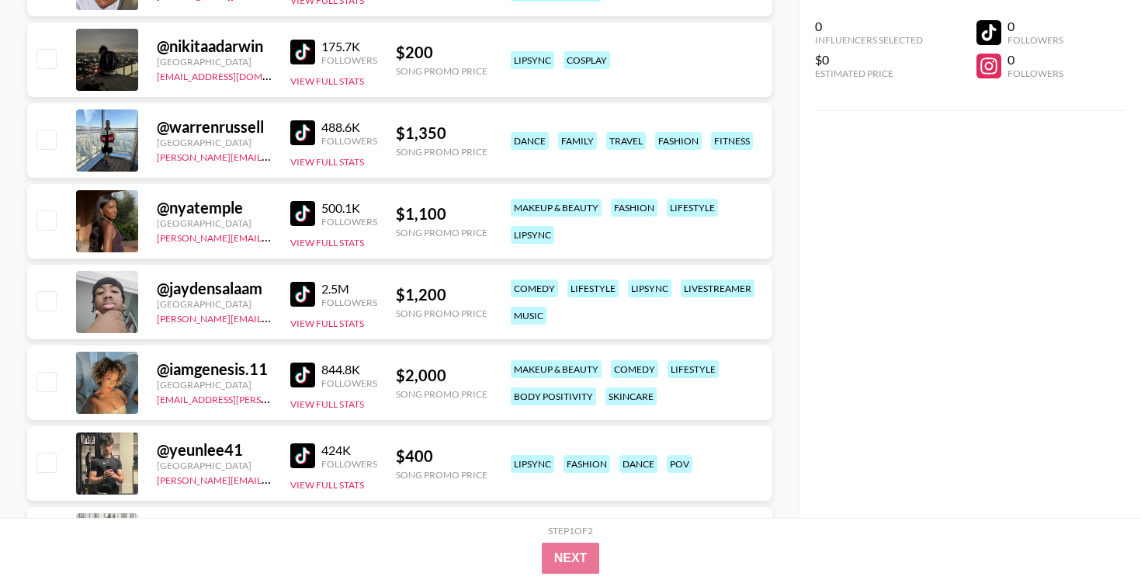
click at [293, 370] on img at bounding box center [302, 375] width 25 height 25
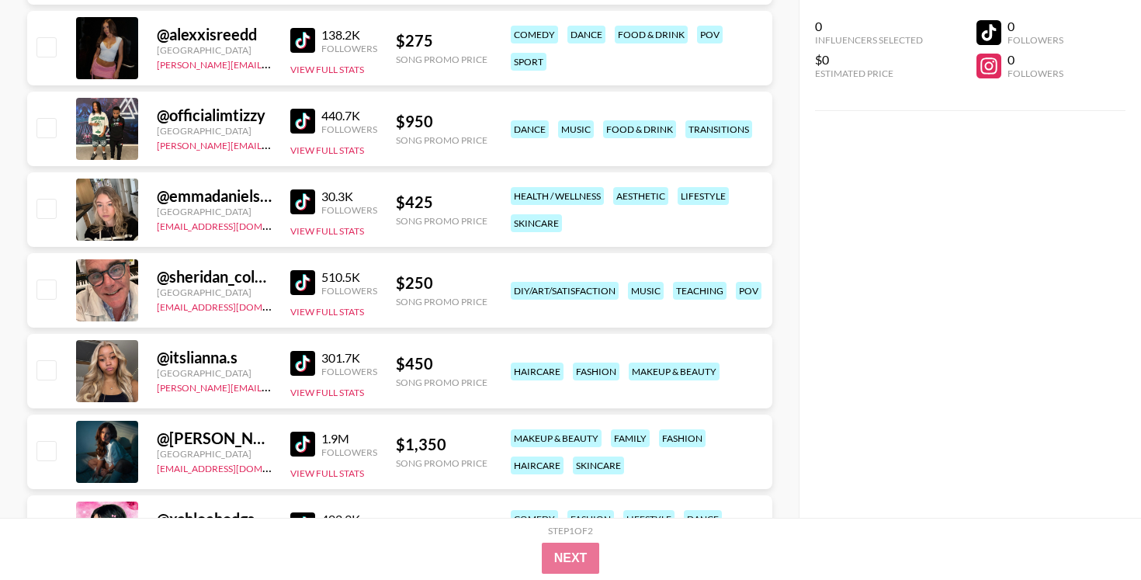
scroll to position [23236, 0]
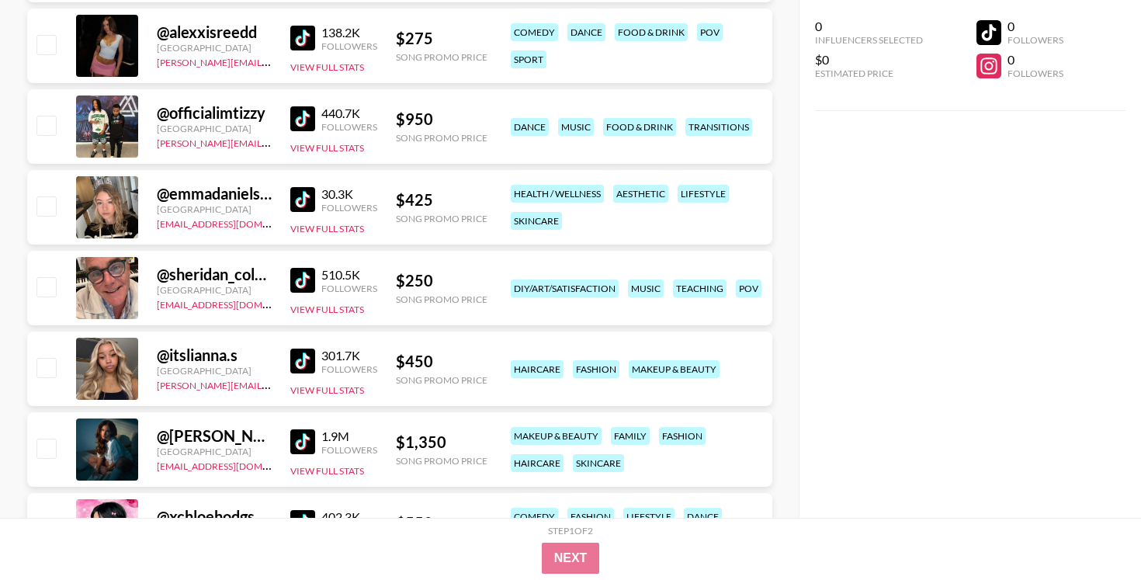
click at [306, 363] on img at bounding box center [302, 361] width 25 height 25
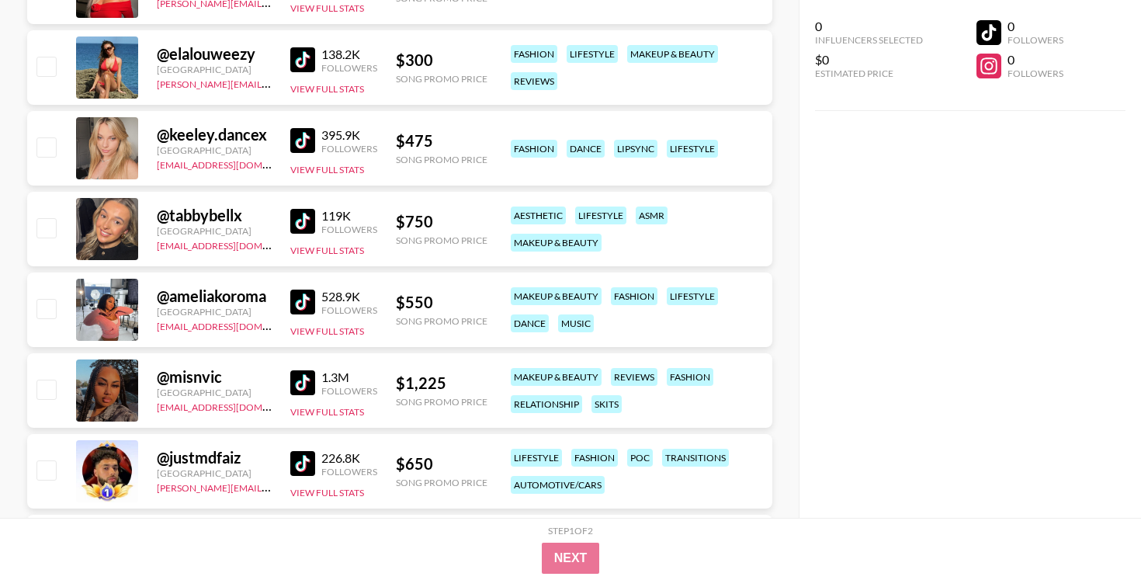
scroll to position [24587, 0]
click at [304, 300] on img at bounding box center [302, 301] width 25 height 25
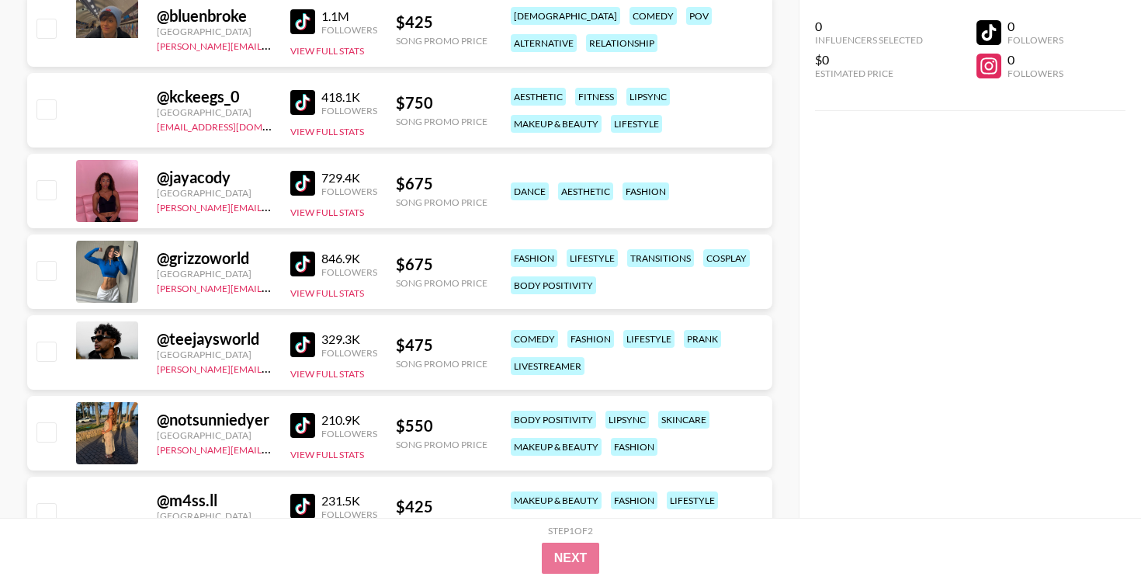
scroll to position [27954, 0]
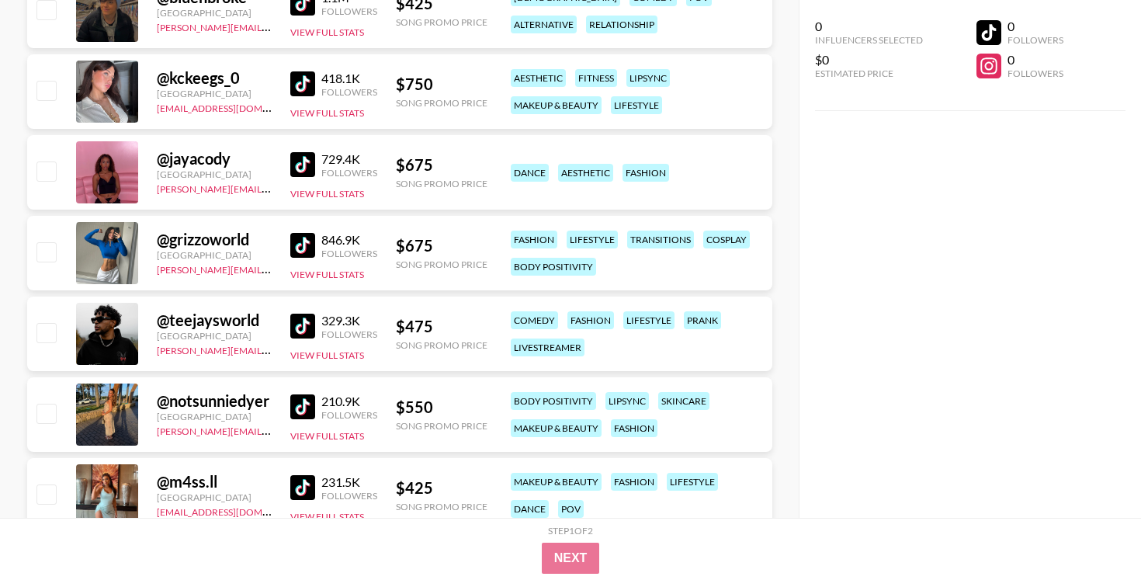
click at [306, 161] on img at bounding box center [302, 164] width 25 height 25
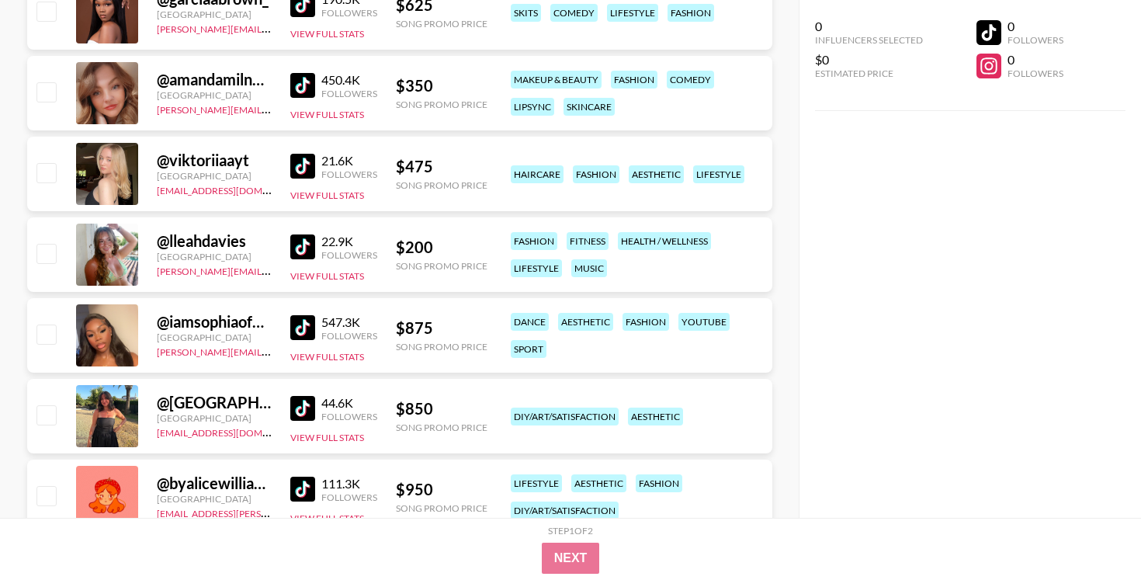
scroll to position [36228, 0]
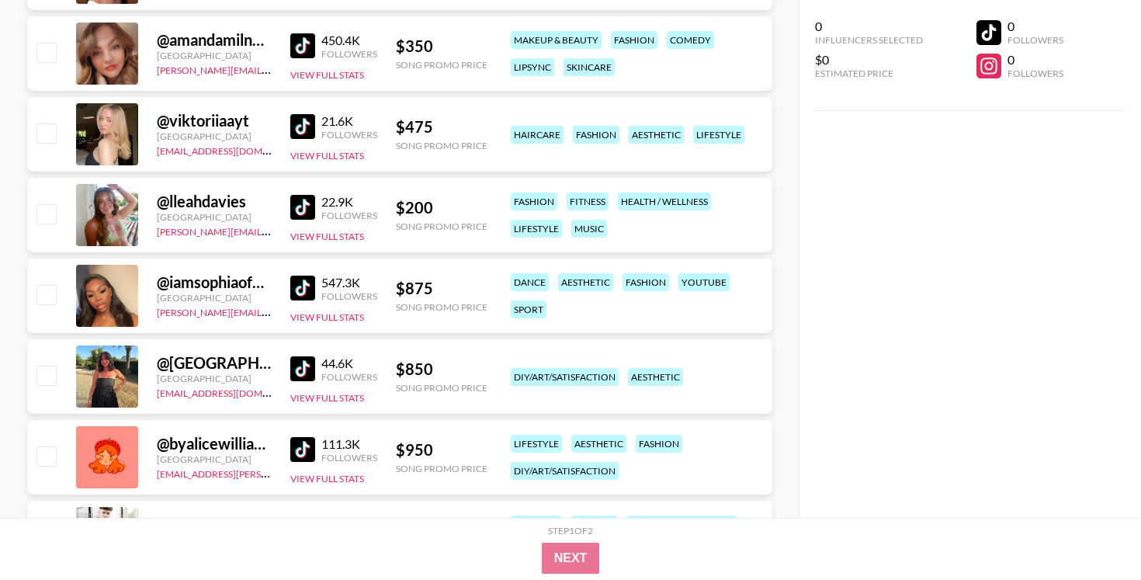
click at [304, 290] on img at bounding box center [302, 288] width 25 height 25
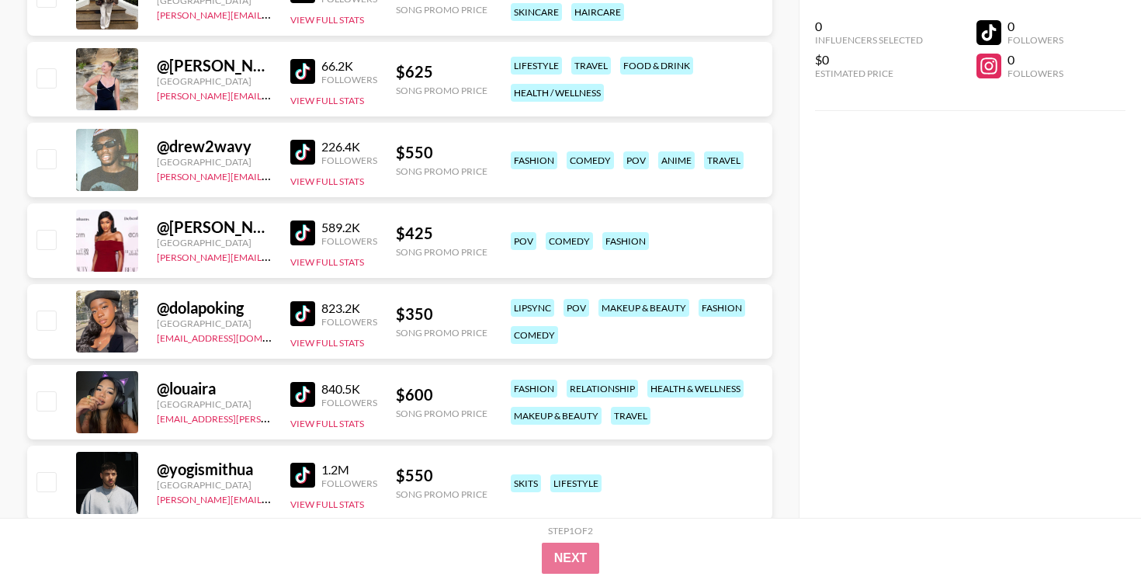
scroll to position [39576, 0]
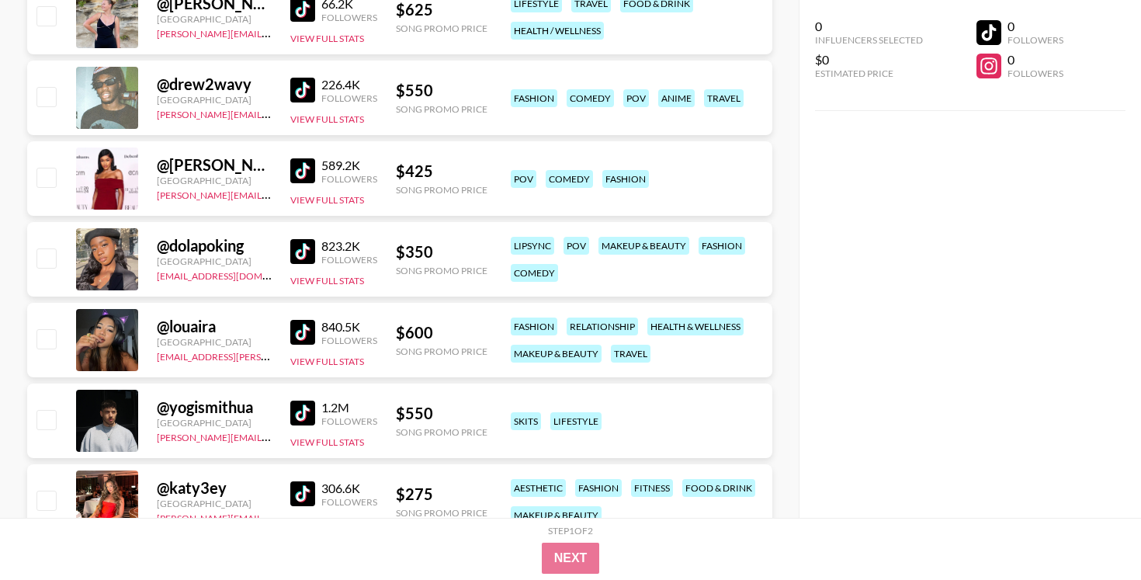
click at [306, 246] on img at bounding box center [302, 251] width 25 height 25
click at [301, 169] on img at bounding box center [302, 170] width 25 height 25
